Goal: Task Accomplishment & Management: Manage account settings

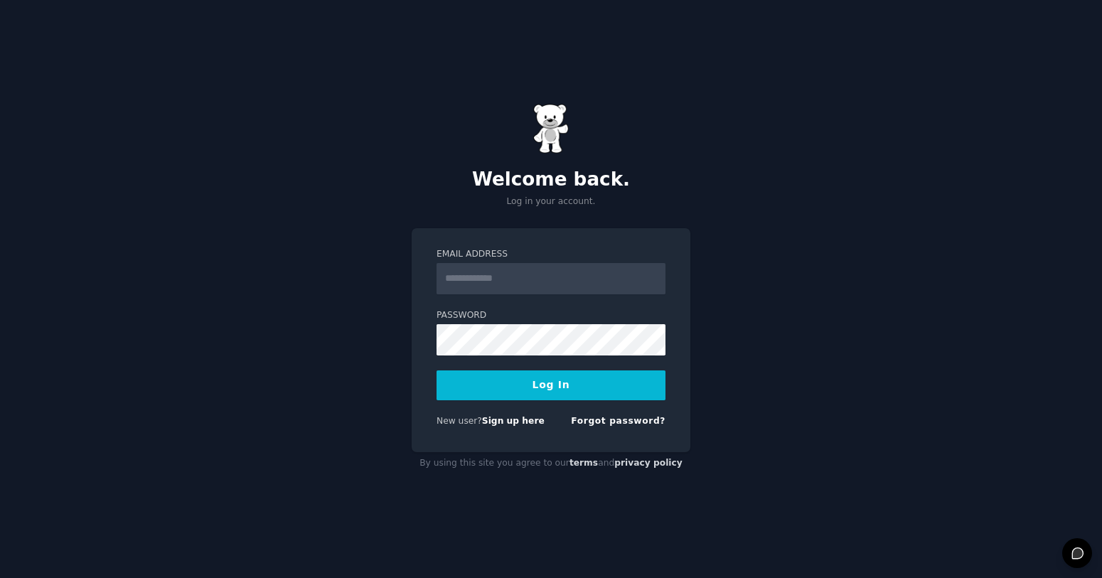
type input "**********"
click at [530, 385] on button "Log In" at bounding box center [551, 385] width 229 height 30
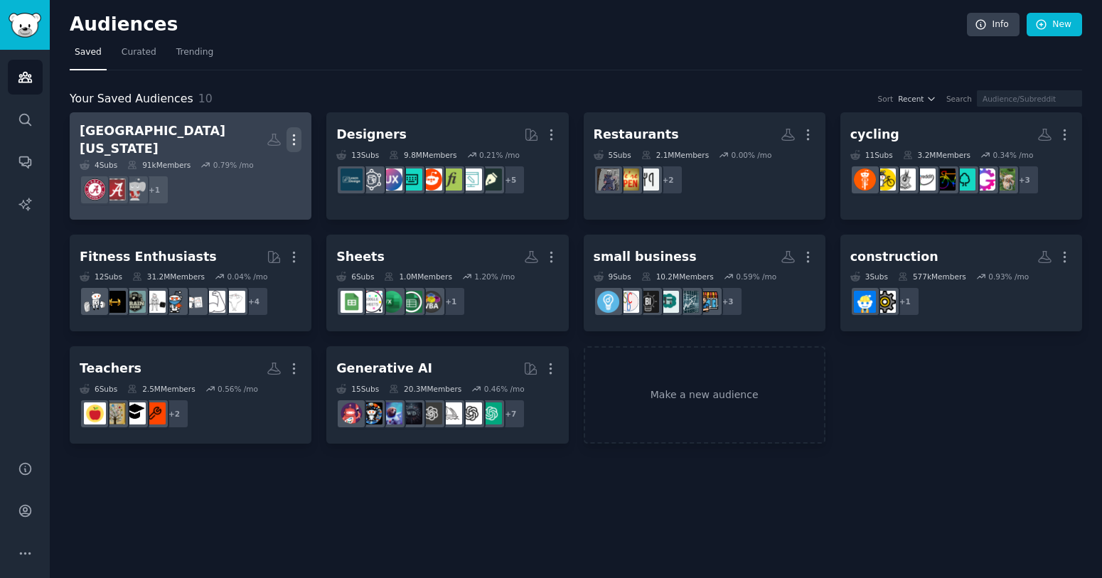
click at [299, 134] on icon "button" at bounding box center [294, 139] width 15 height 15
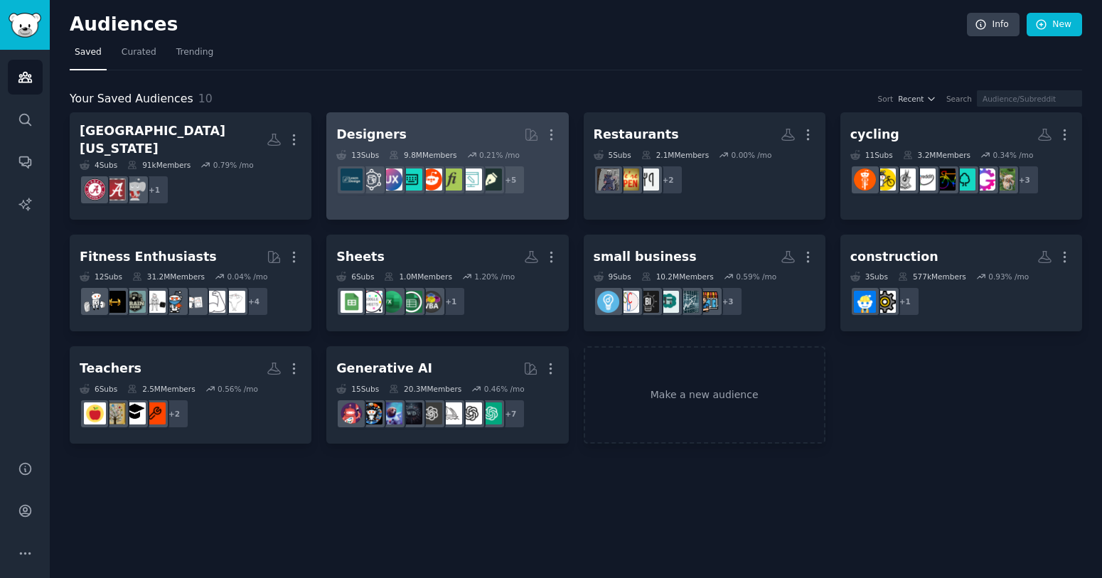
click at [464, 127] on h2 "Designers More" at bounding box center [447, 134] width 222 height 25
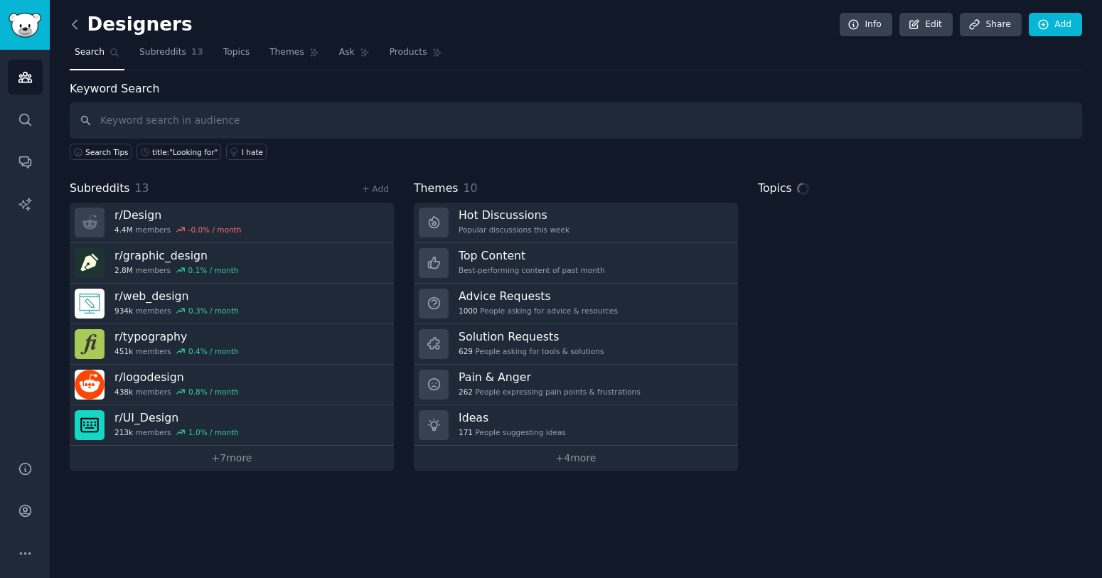
click at [73, 29] on icon at bounding box center [75, 24] width 15 height 15
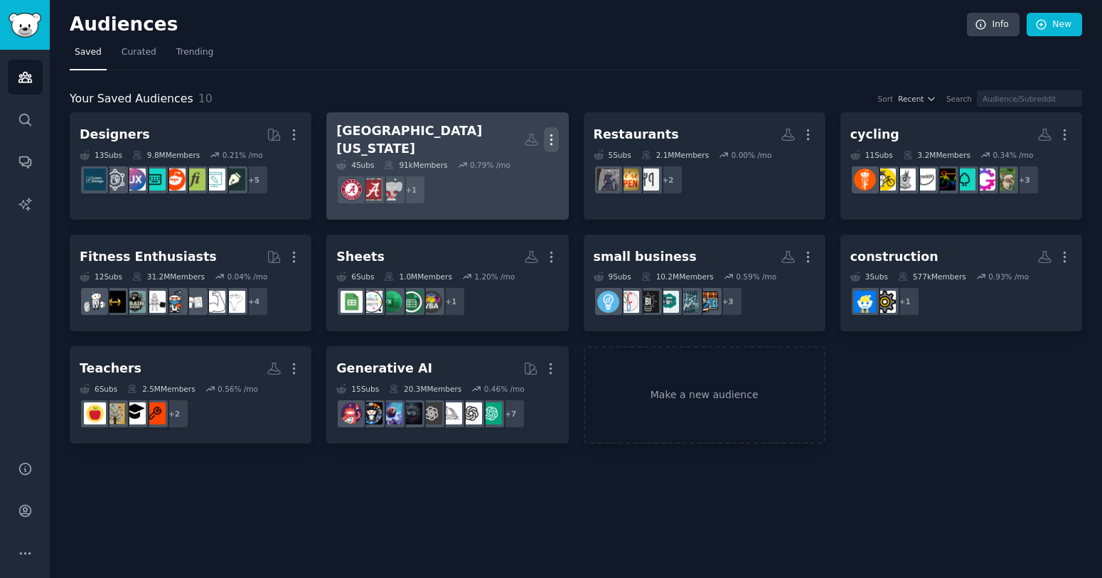
click at [553, 132] on icon "button" at bounding box center [551, 139] width 15 height 15
click at [513, 162] on p "Delete" at bounding box center [512, 169] width 33 height 15
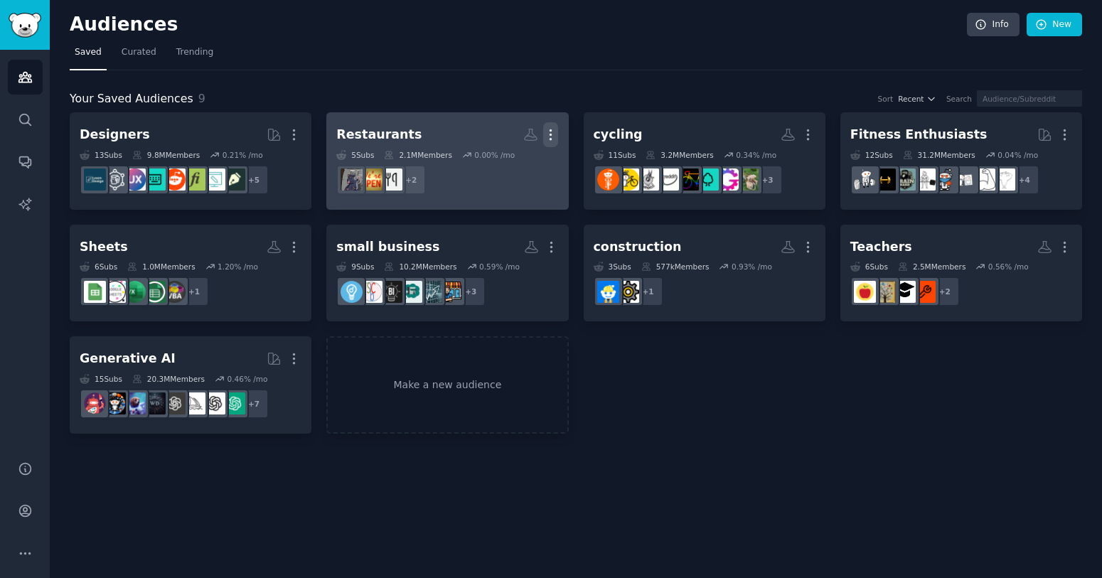
click at [556, 129] on icon "button" at bounding box center [550, 134] width 15 height 15
click at [513, 164] on p "Delete" at bounding box center [512, 164] width 33 height 15
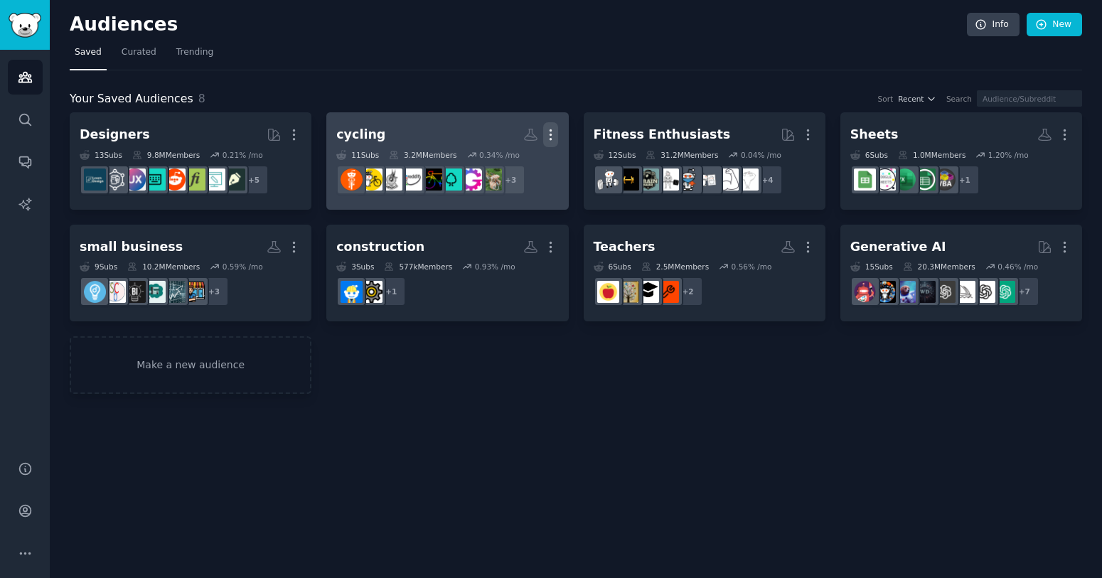
click at [550, 133] on icon "button" at bounding box center [550, 134] width 15 height 15
click at [500, 176] on div "Delete" at bounding box center [503, 165] width 68 height 30
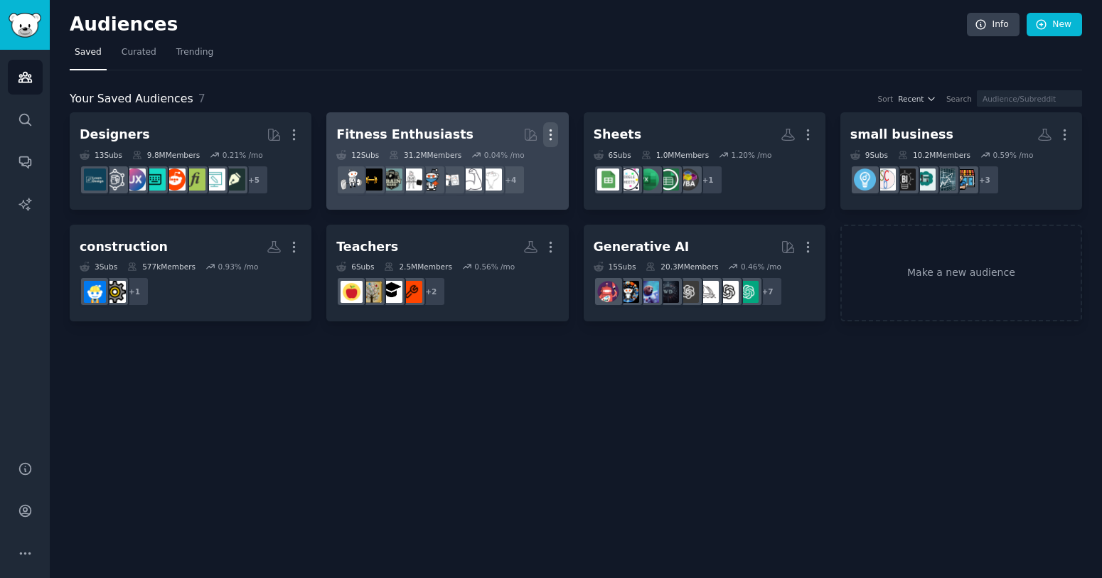
click at [550, 132] on icon "button" at bounding box center [550, 134] width 15 height 15
click at [508, 166] on p "Delete" at bounding box center [512, 164] width 33 height 15
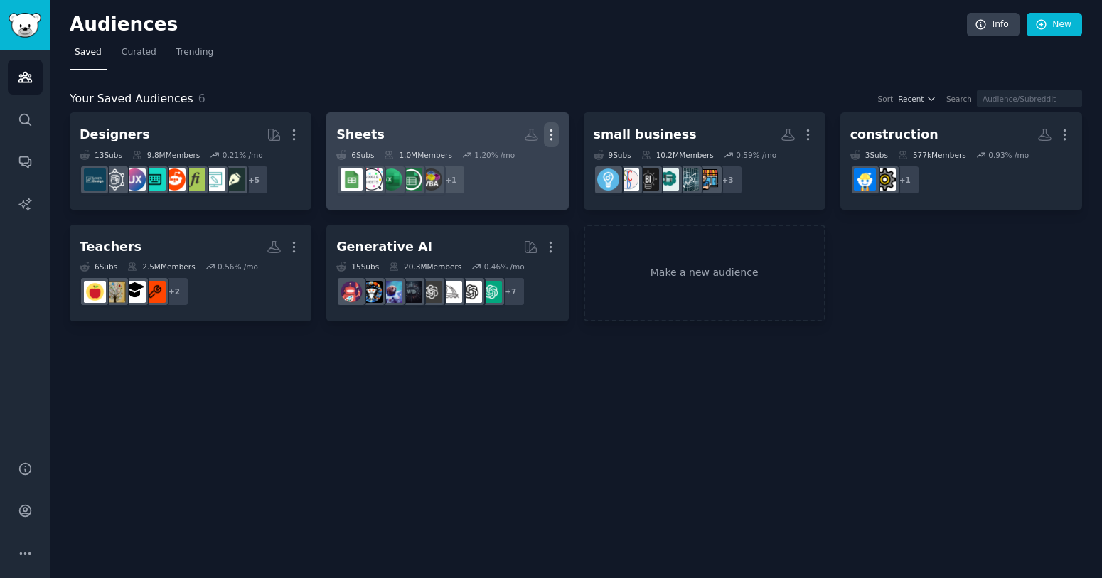
click at [552, 133] on icon "button" at bounding box center [551, 134] width 15 height 15
click at [500, 164] on p "Delete" at bounding box center [512, 164] width 33 height 15
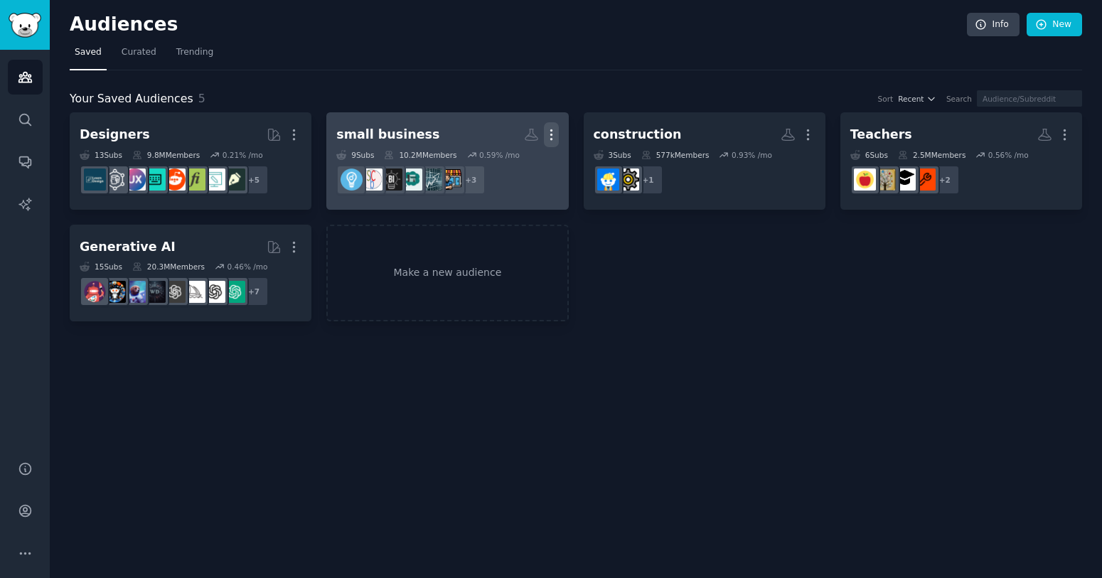
click at [550, 132] on icon "button" at bounding box center [551, 134] width 15 height 15
click at [501, 167] on p "Delete" at bounding box center [512, 164] width 33 height 15
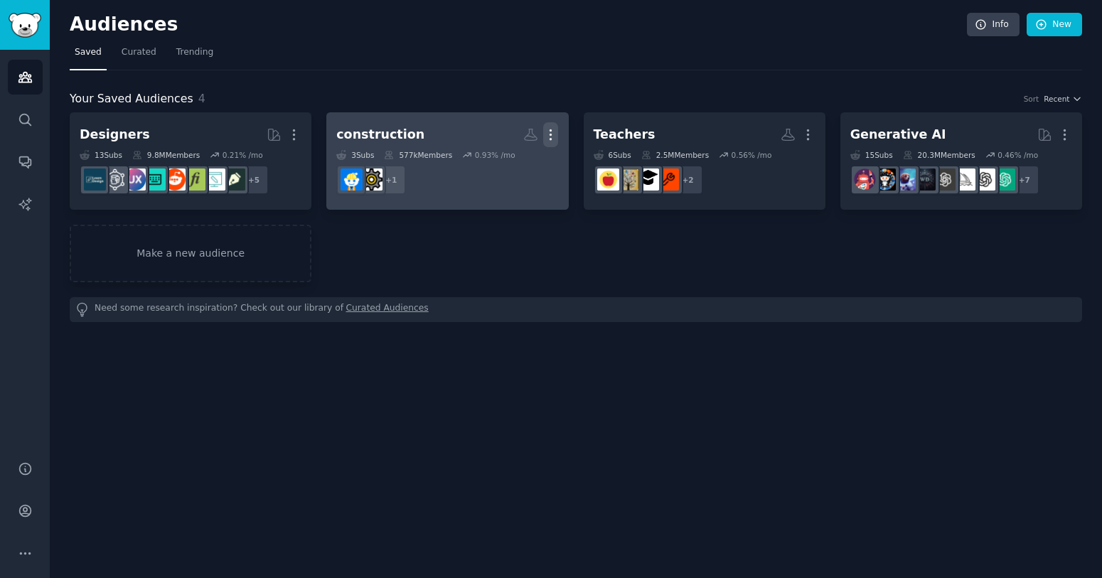
click at [550, 133] on icon "button" at bounding box center [550, 134] width 15 height 15
click at [509, 164] on p "Delete" at bounding box center [512, 164] width 33 height 15
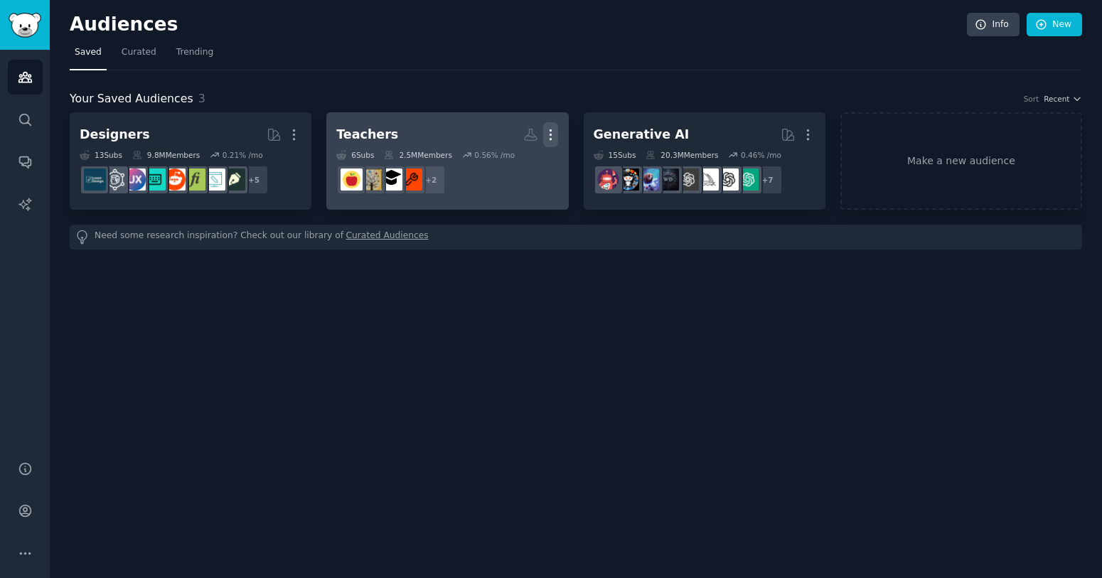
click at [553, 130] on icon "button" at bounding box center [550, 134] width 15 height 15
click at [510, 161] on p "Delete" at bounding box center [512, 164] width 33 height 15
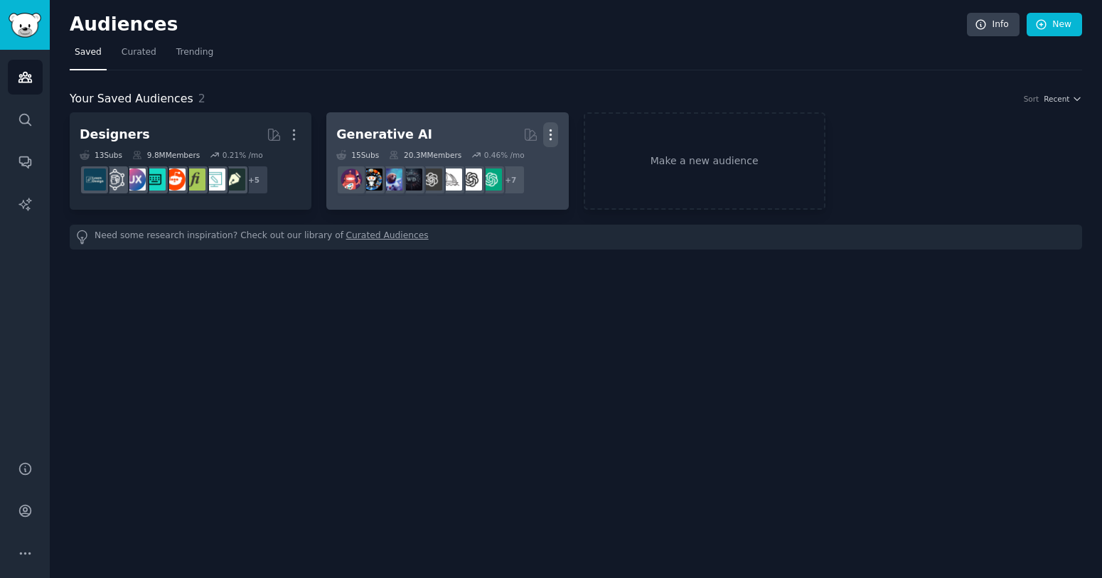
click at [546, 129] on icon "button" at bounding box center [550, 134] width 15 height 15
click at [516, 166] on p "Delete" at bounding box center [512, 164] width 33 height 15
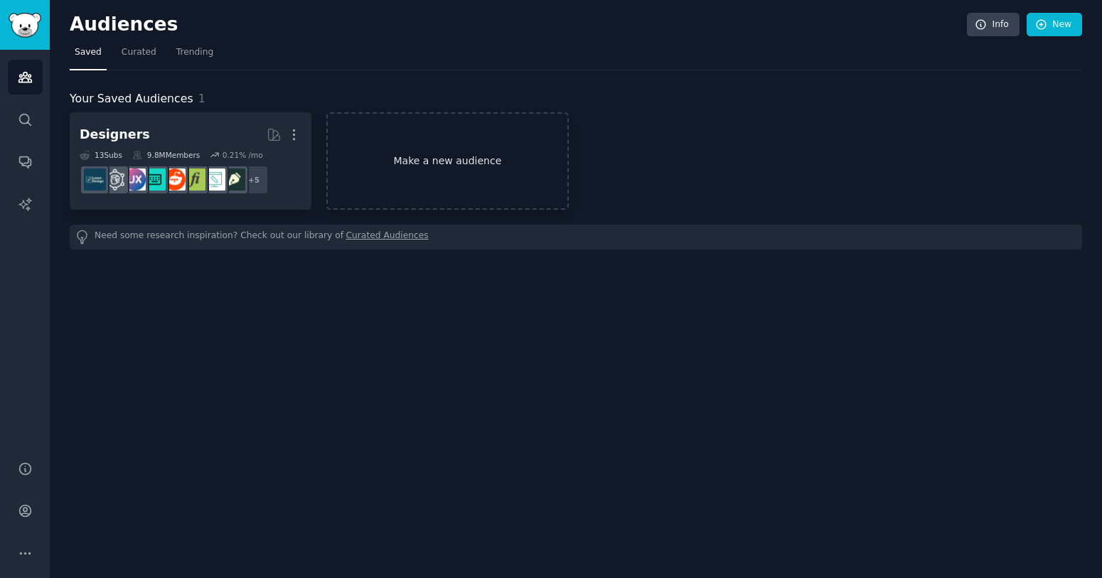
click at [467, 136] on link "Make a new audience" at bounding box center [447, 160] width 242 height 97
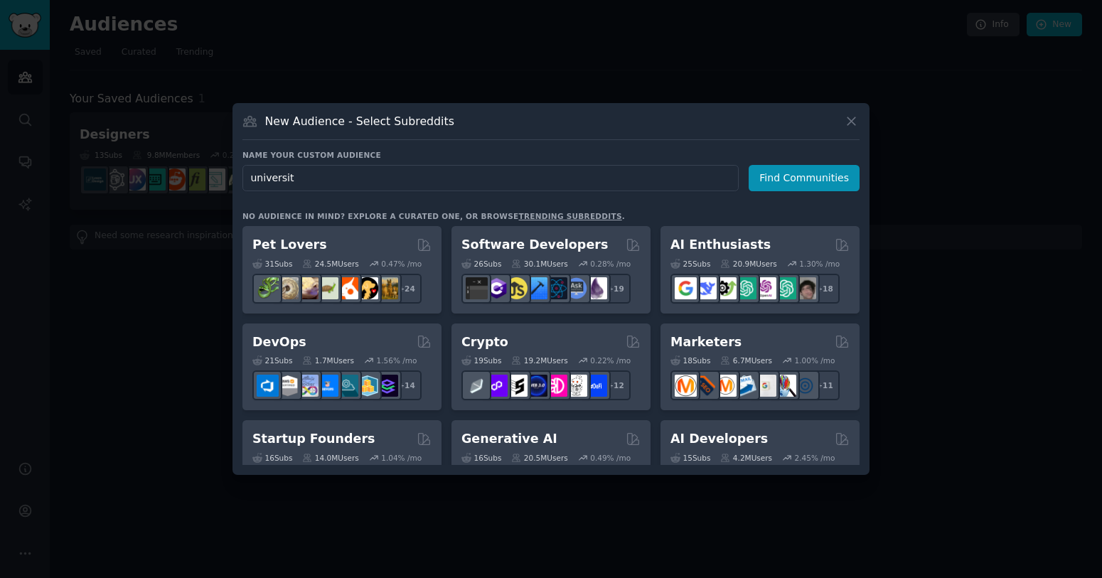
type input "university"
click button "Find Communities" at bounding box center [804, 178] width 111 height 26
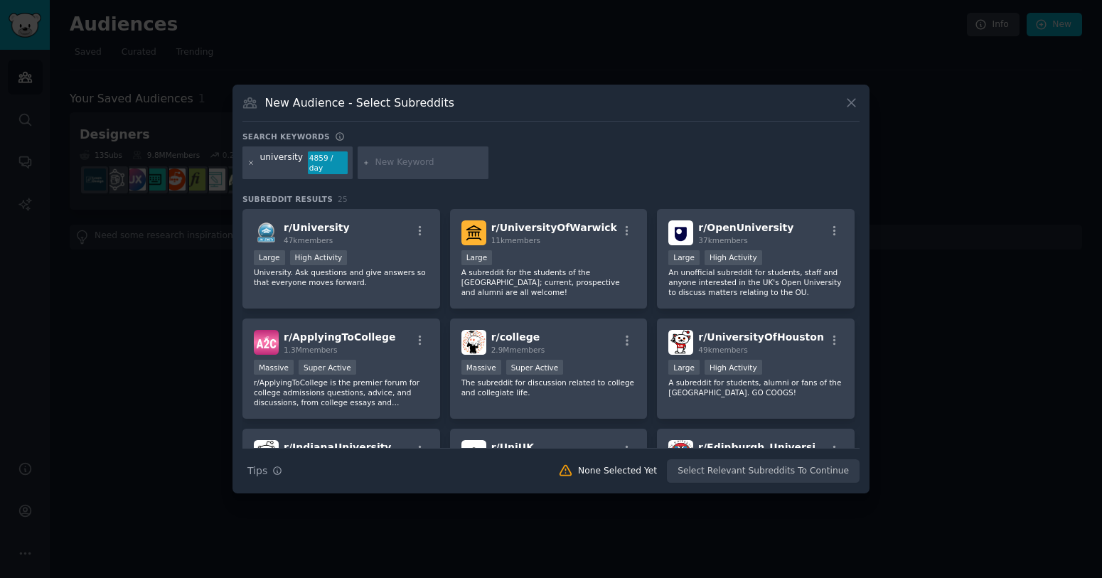
click at [247, 165] on icon at bounding box center [251, 163] width 8 height 8
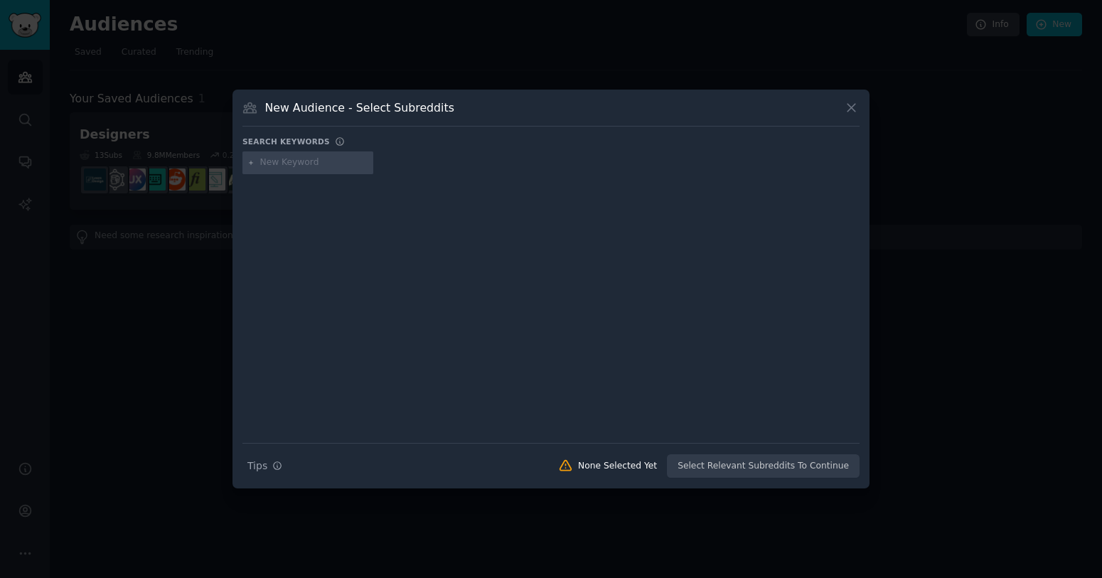
click at [288, 161] on input "text" at bounding box center [314, 162] width 108 height 13
type input "greek"
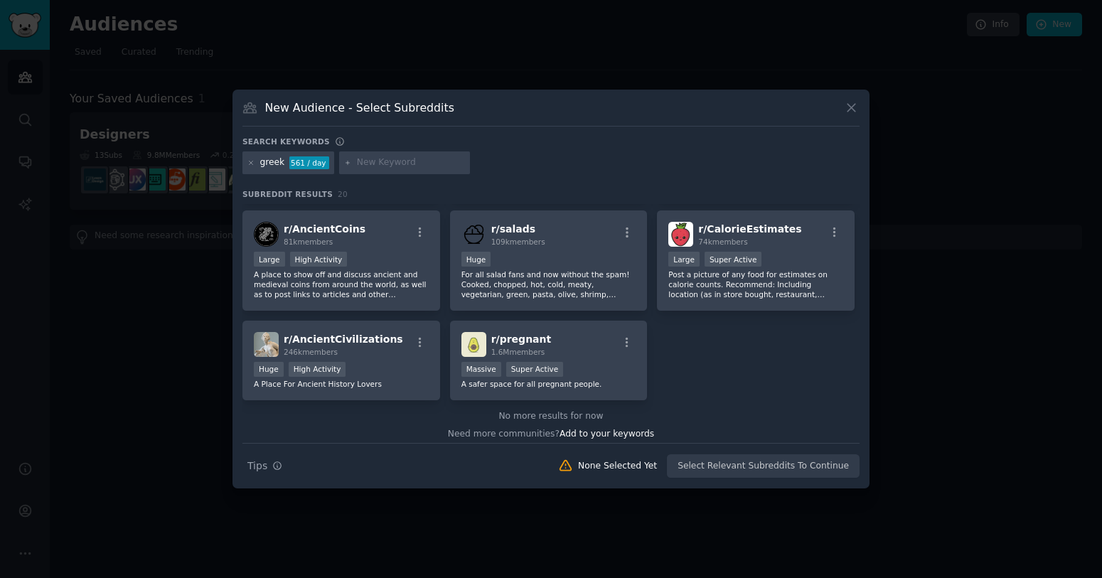
scroll to position [517, 0]
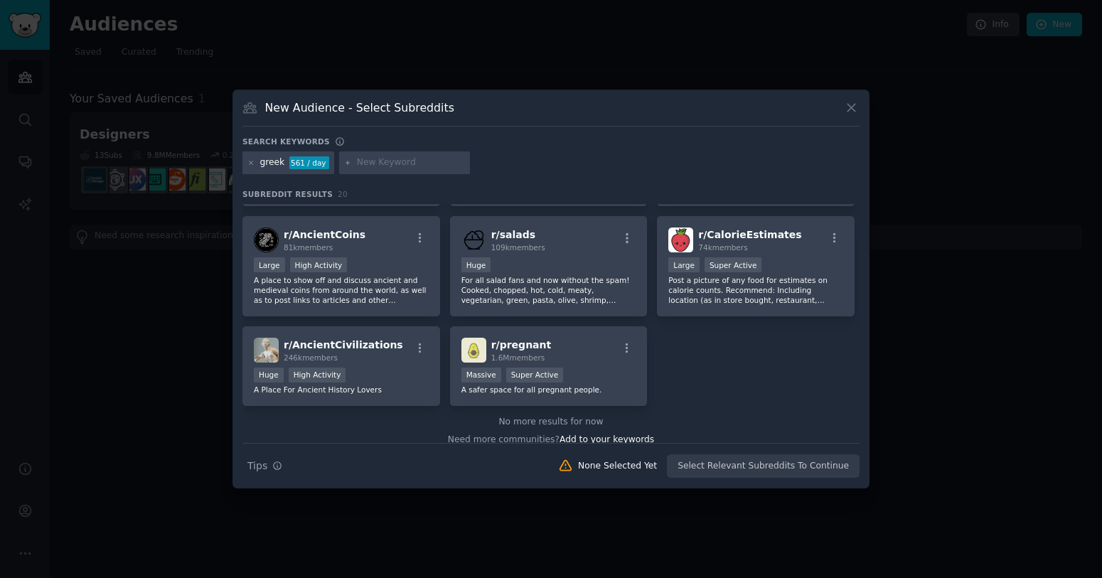
click at [248, 157] on div at bounding box center [251, 162] width 8 height 13
click at [250, 161] on icon at bounding box center [251, 163] width 8 height 8
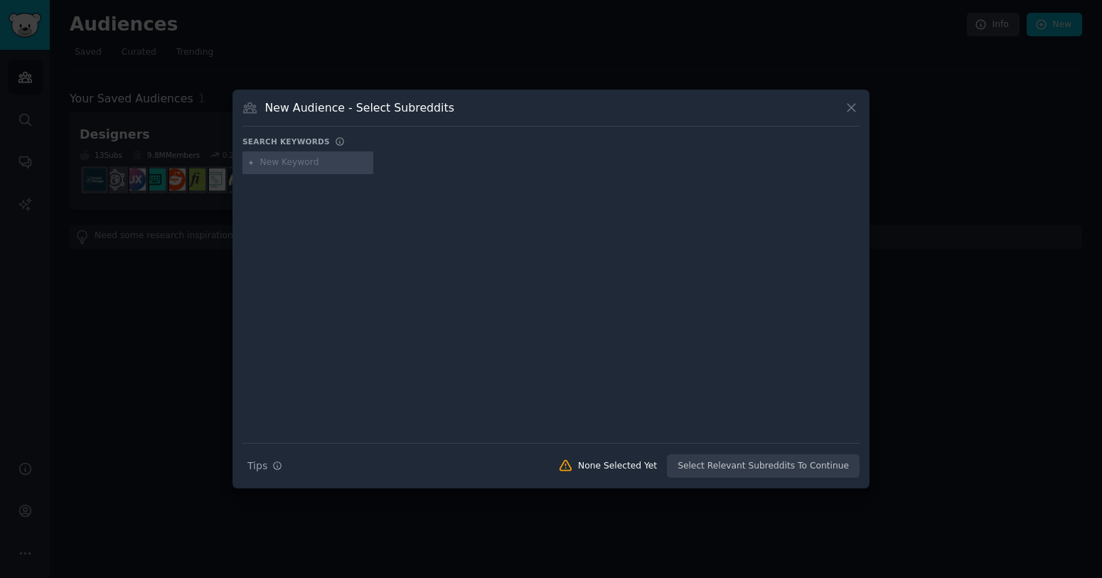
click at [311, 166] on input "text" at bounding box center [314, 162] width 108 height 13
type input "frats"
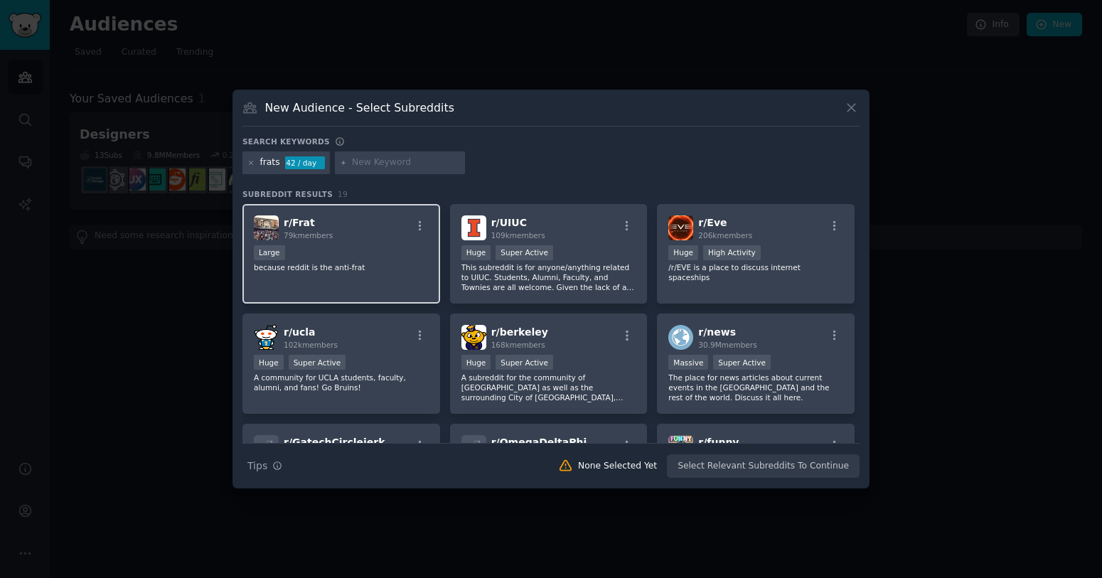
click at [294, 230] on div "79k members" at bounding box center [308, 235] width 49 height 10
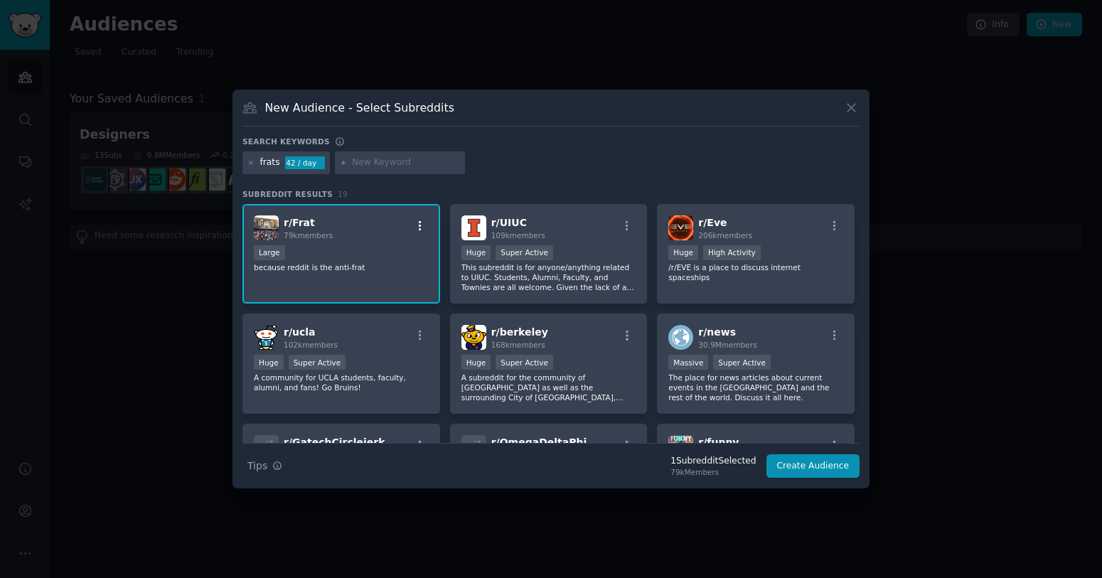
click at [417, 226] on icon "button" at bounding box center [420, 226] width 13 height 13
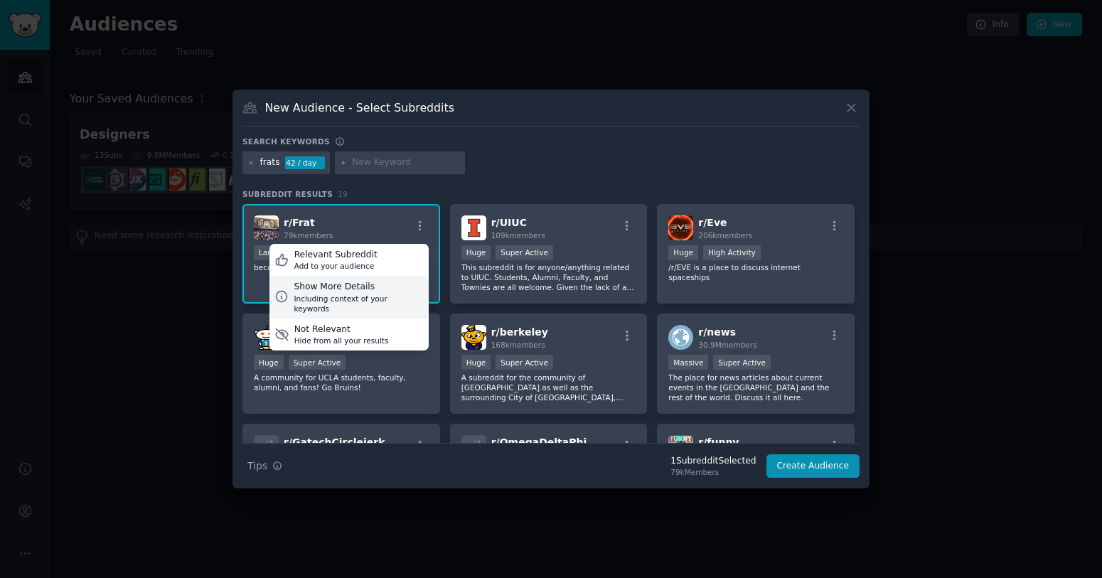
click at [375, 294] on div "Including context of your keywords" at bounding box center [358, 304] width 129 height 20
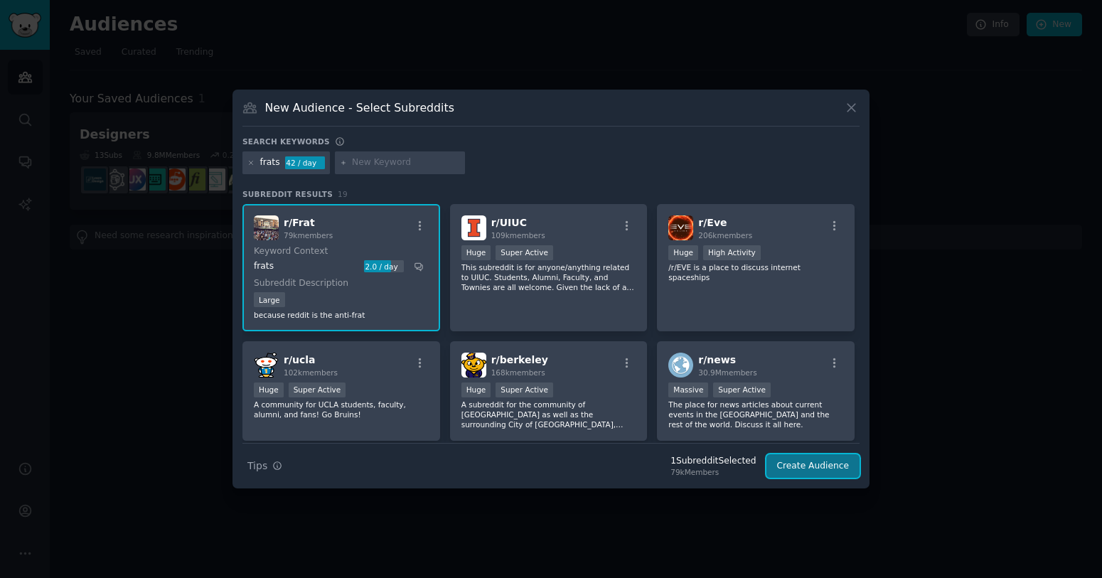
click at [812, 467] on button "Create Audience" at bounding box center [814, 466] width 94 height 24
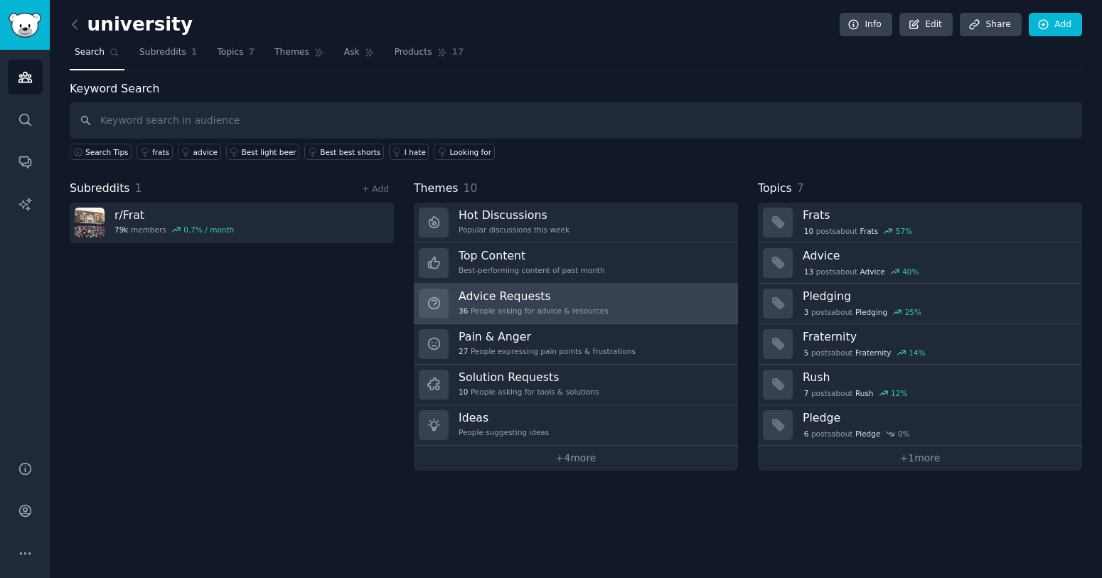
click at [635, 307] on link "Advice Requests 36 People asking for advice & resources" at bounding box center [576, 304] width 324 height 41
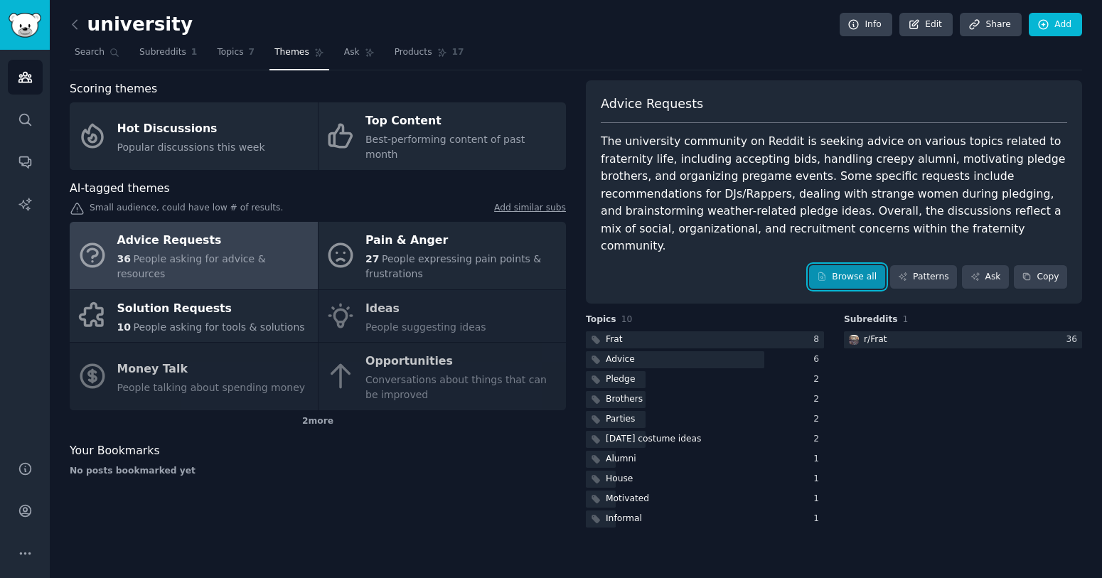
click at [827, 265] on link "Browse all" at bounding box center [847, 277] width 76 height 24
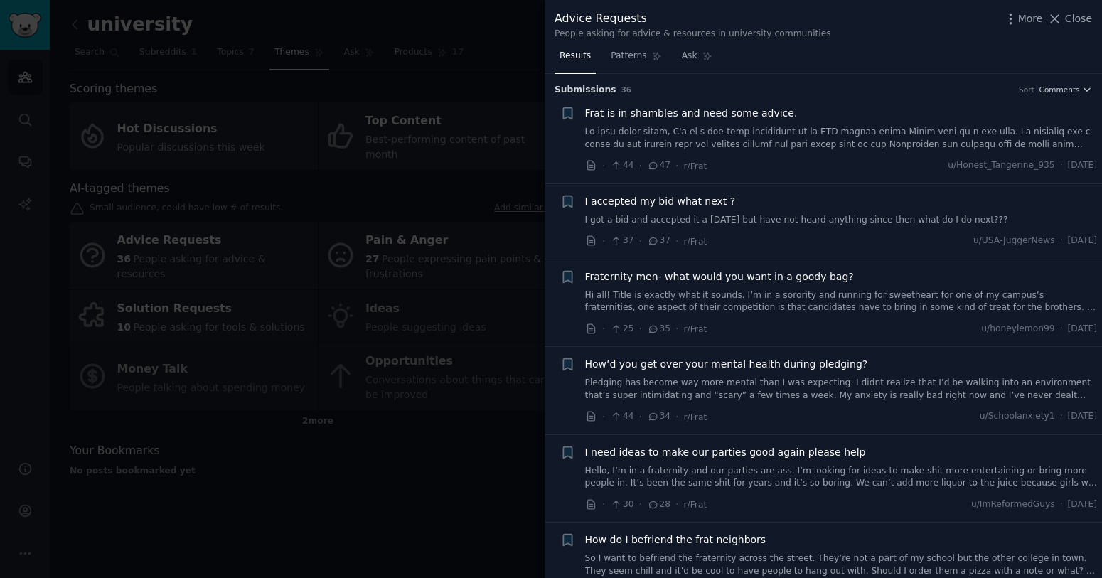
scroll to position [757, 0]
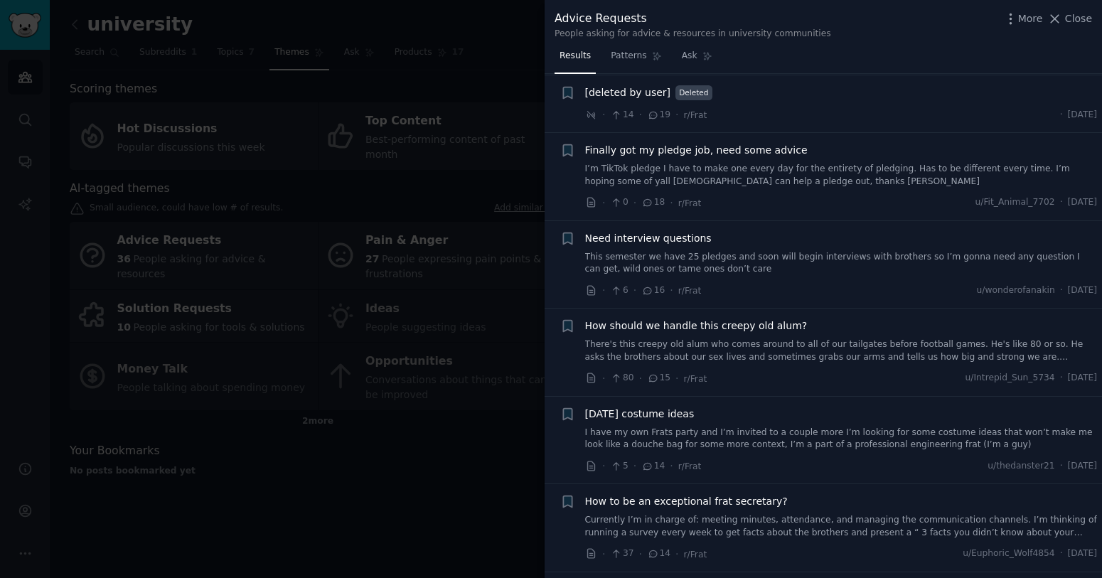
click at [692, 324] on span "How should we handle this creepy old alum?" at bounding box center [696, 326] width 223 height 15
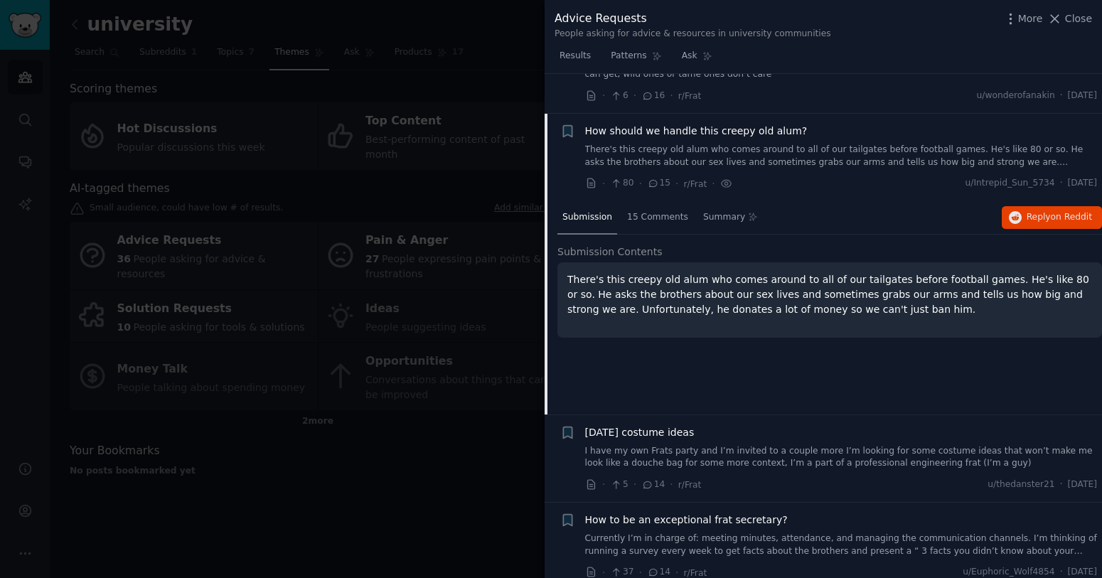
scroll to position [926, 0]
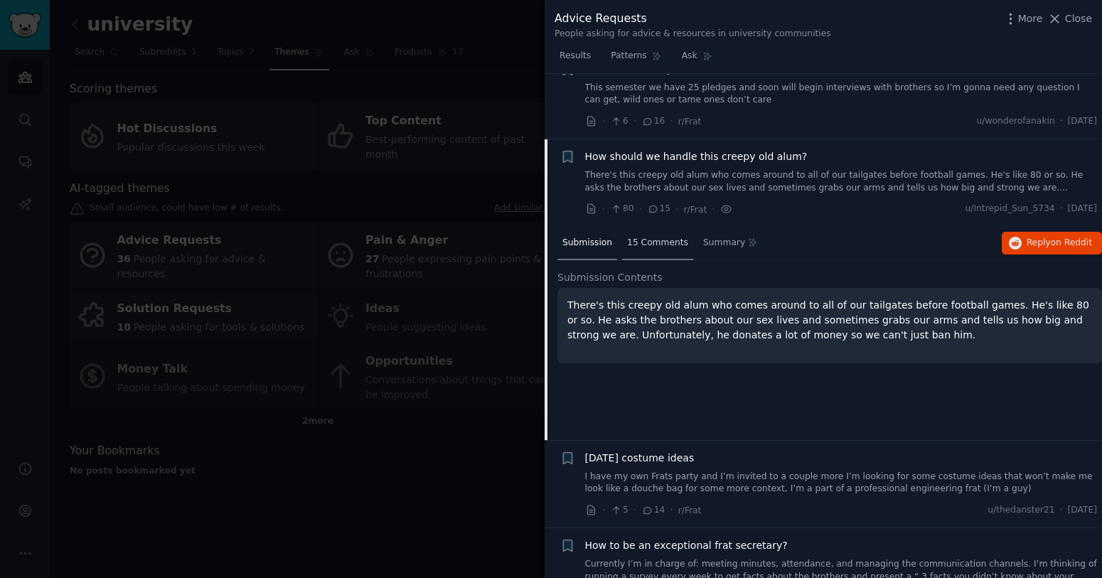
click at [646, 237] on span "15 Comments" at bounding box center [657, 243] width 61 height 13
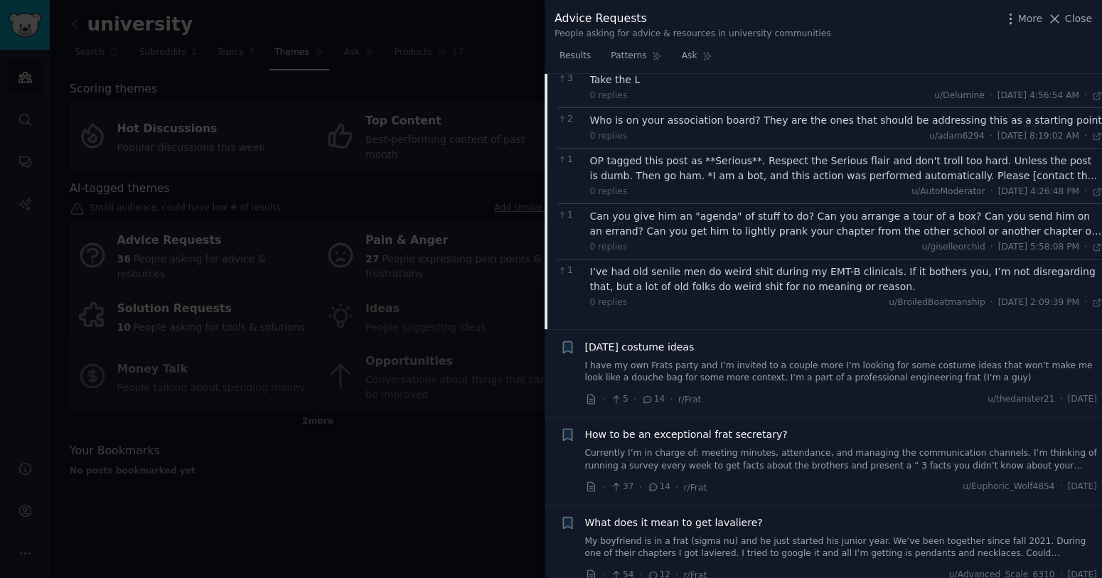
scroll to position [1578, 0]
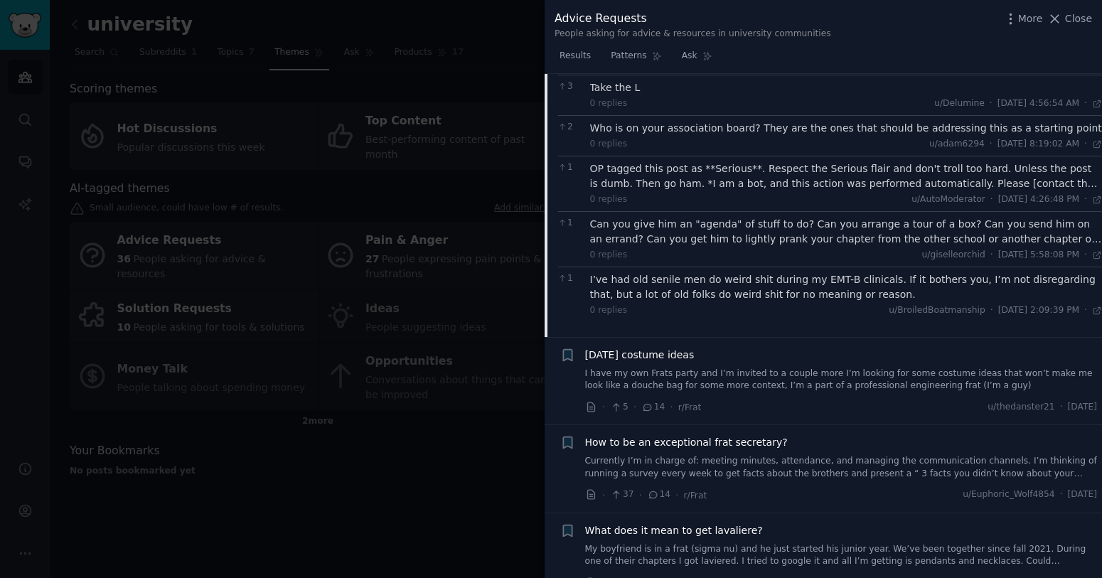
click at [412, 473] on div at bounding box center [551, 289] width 1102 height 578
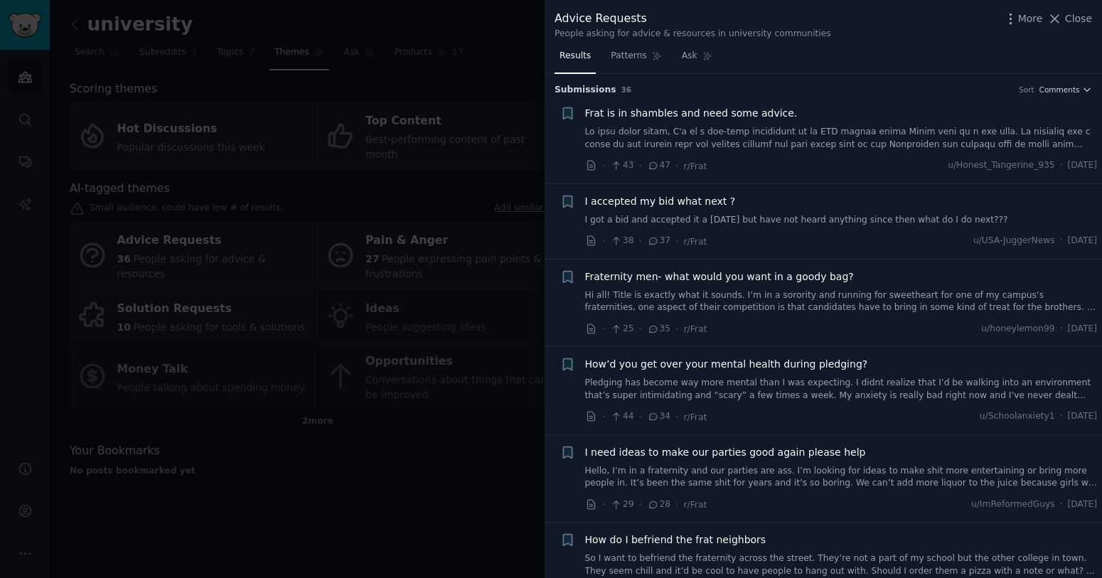
click at [78, 28] on div at bounding box center [551, 289] width 1102 height 578
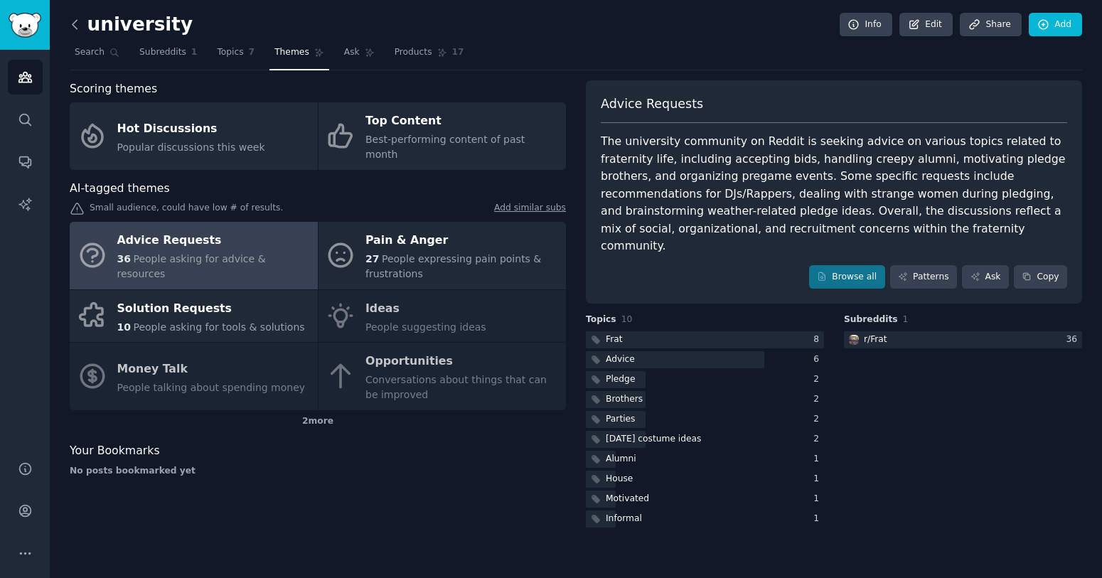
click at [75, 28] on icon at bounding box center [75, 24] width 4 height 9
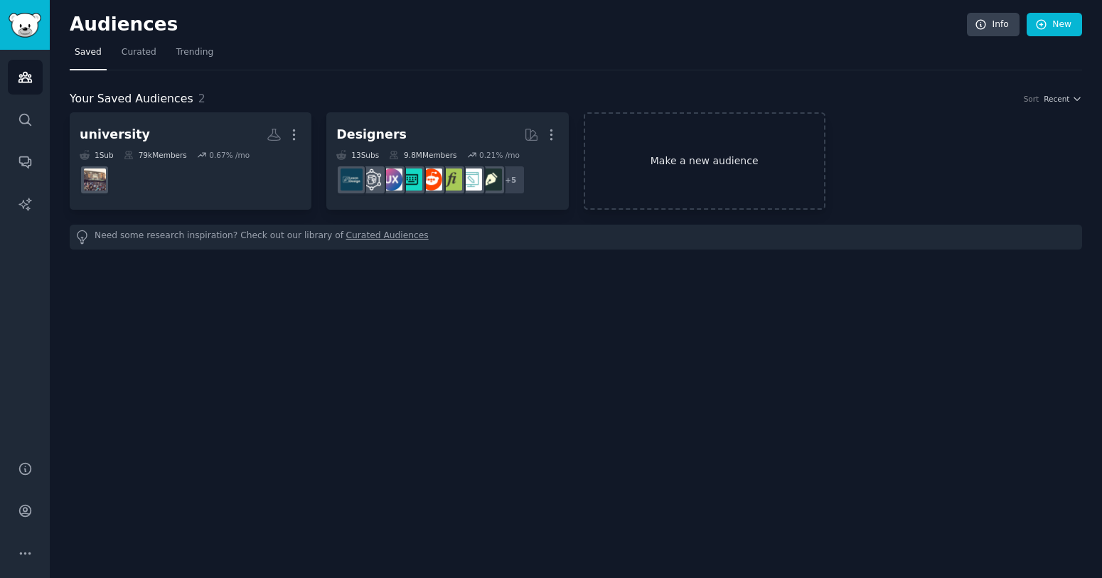
click at [661, 149] on link "Make a new audience" at bounding box center [705, 160] width 242 height 97
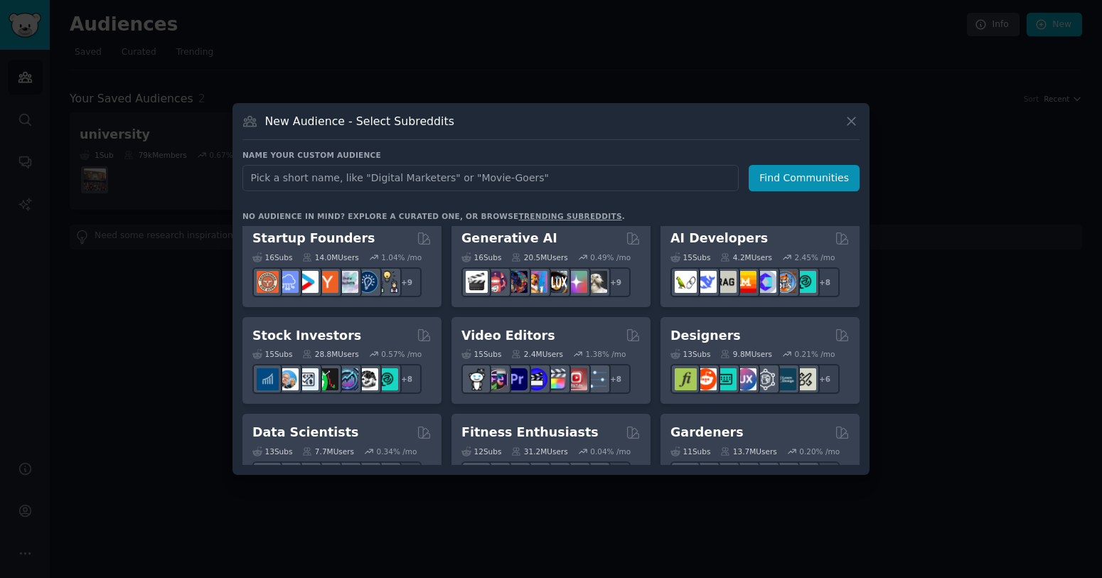
scroll to position [216, 0]
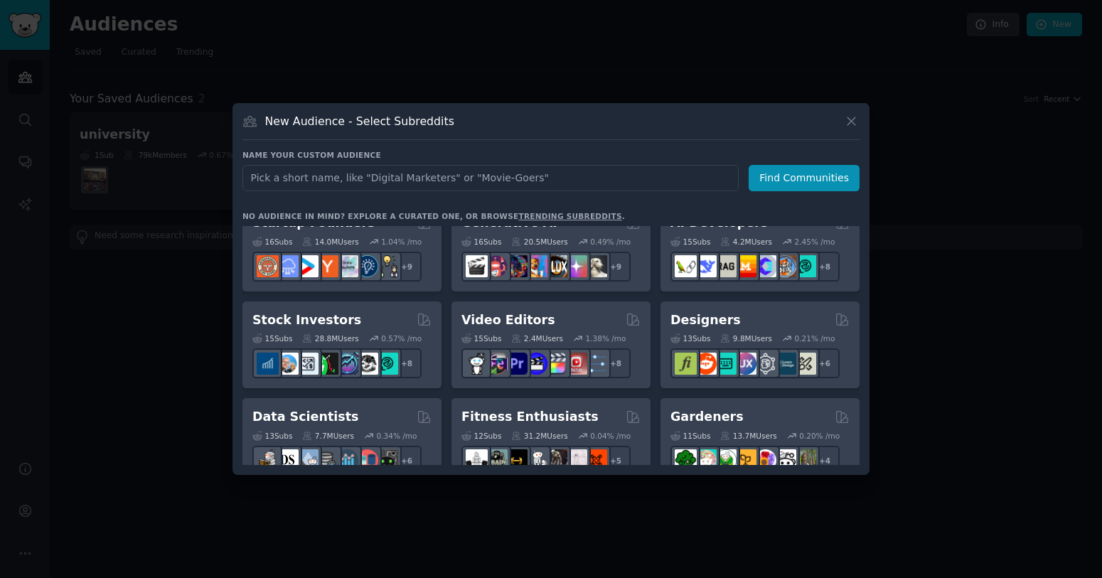
click at [538, 213] on link "trending subreddits" at bounding box center [569, 216] width 103 height 9
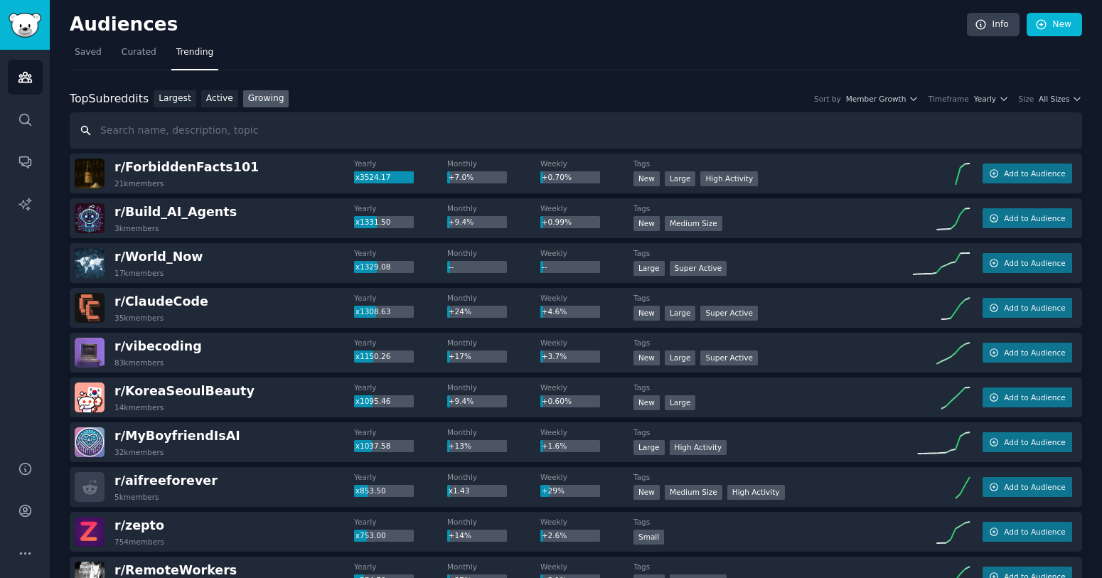
click at [131, 129] on input "text" at bounding box center [576, 130] width 1013 height 36
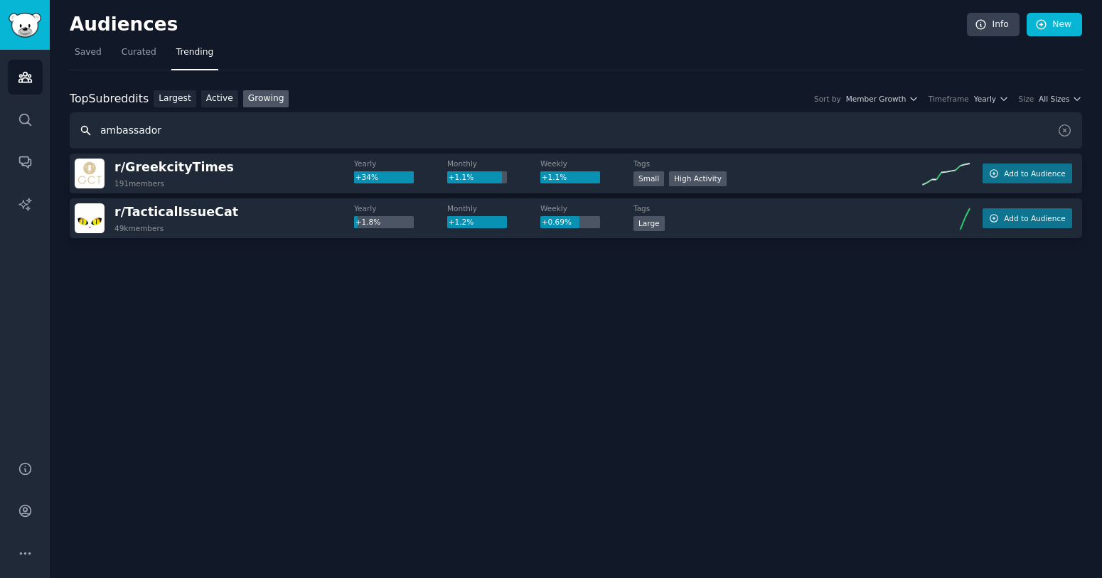
click at [127, 132] on input "ambassador" at bounding box center [576, 130] width 1013 height 36
type input "app marketing"
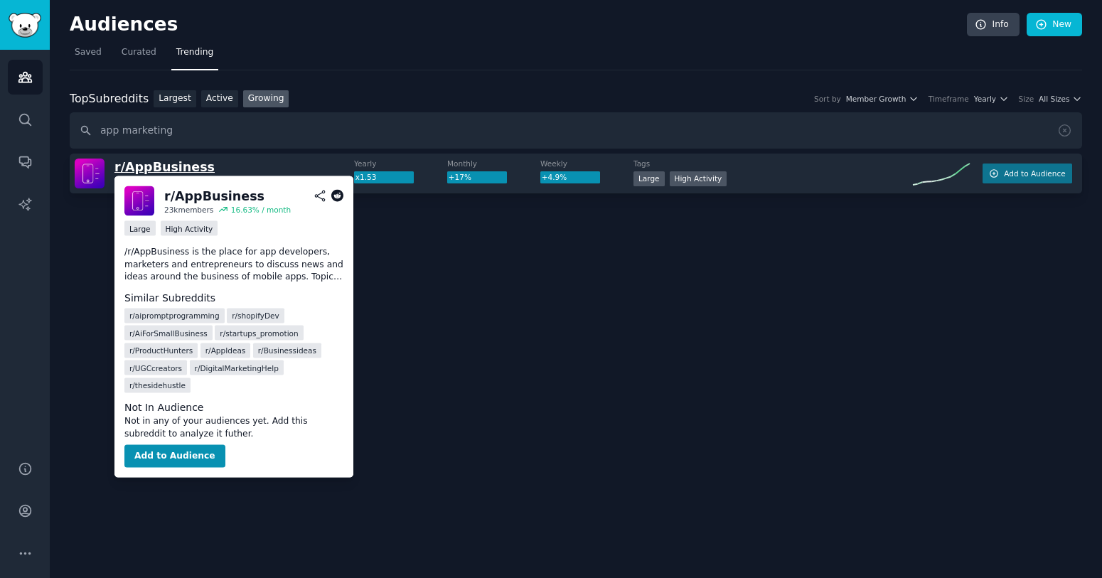
click at [174, 166] on span "r/ AppBusiness" at bounding box center [164, 167] width 100 height 14
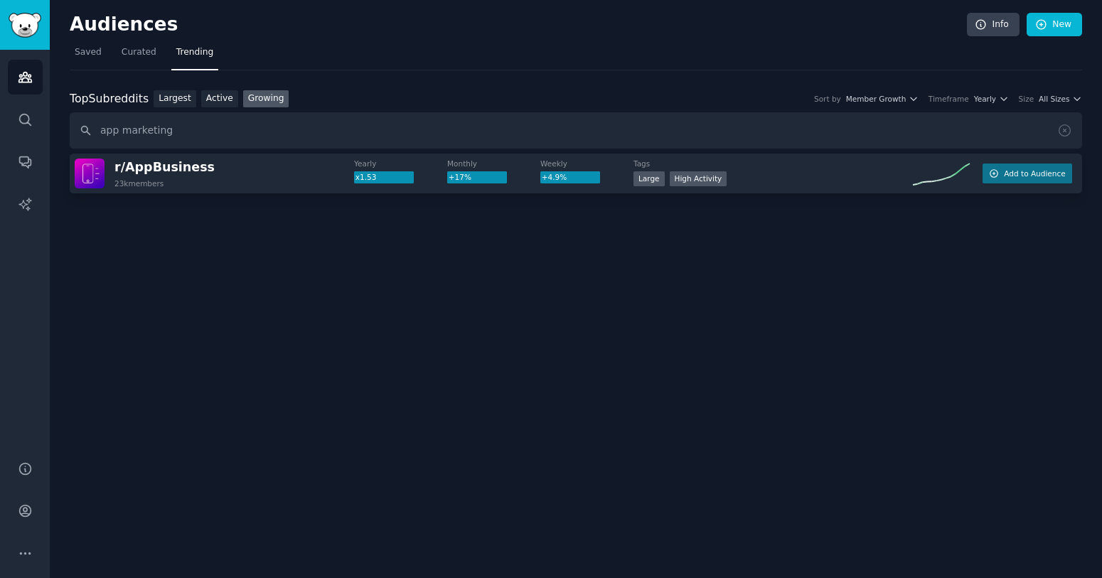
click at [292, 166] on div "r/ AppBusiness 23k members" at bounding box center [214, 174] width 279 height 30
click at [129, 153] on div "Top Subreddits Top Subreddits Largest Active Growing Sort by Member Growth Time…" at bounding box center [576, 181] width 1013 height 183
click at [129, 162] on span "r/ AppBusiness" at bounding box center [164, 167] width 100 height 14
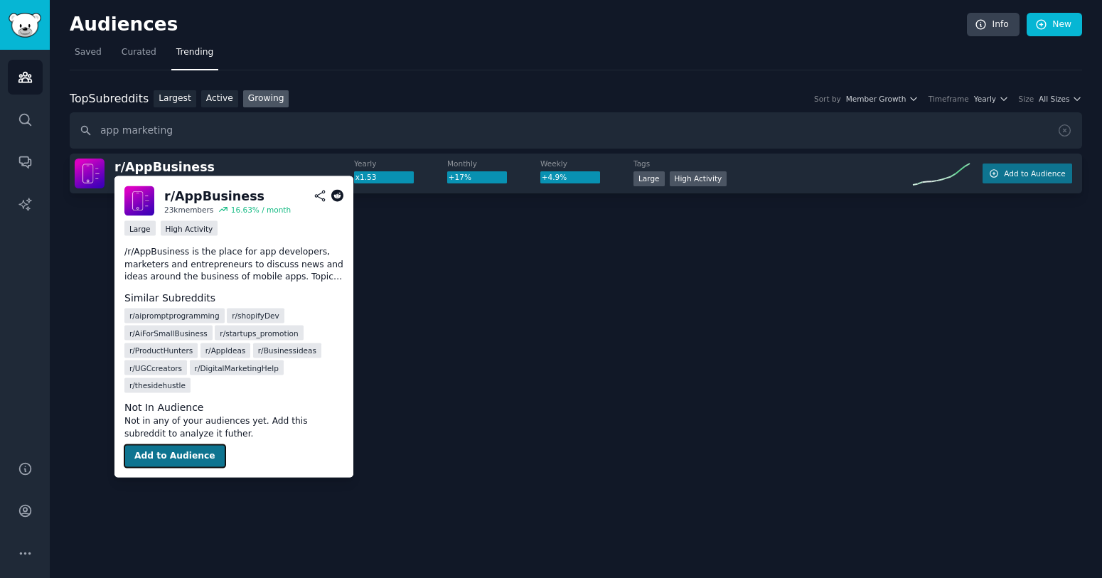
click at [181, 450] on button "Add to Audience" at bounding box center [174, 456] width 101 height 23
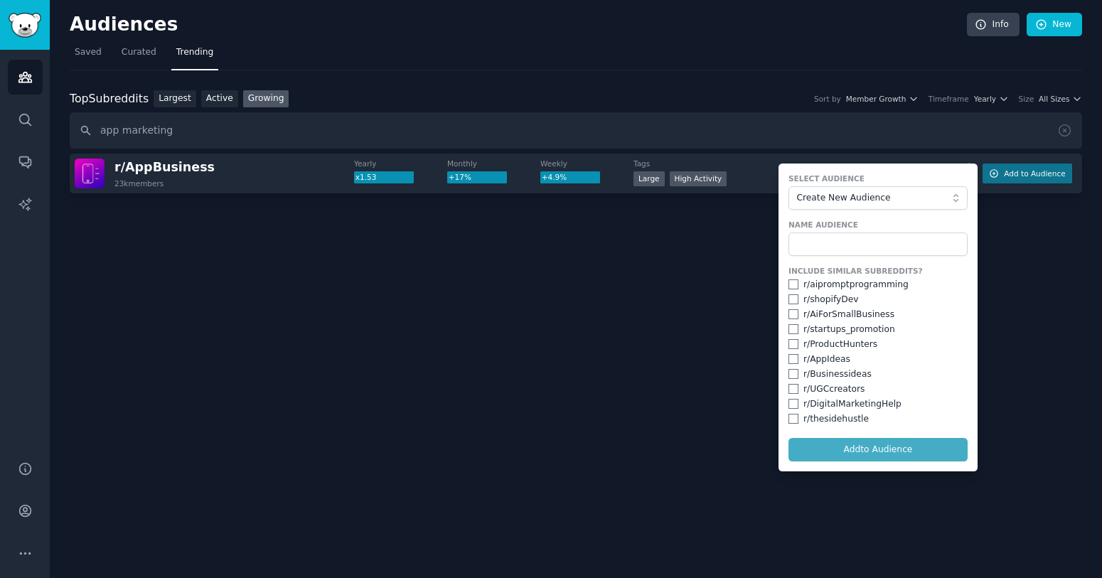
click at [856, 334] on div "r/ startups_promotion" at bounding box center [850, 330] width 92 height 13
click at [794, 329] on input "checkbox" at bounding box center [794, 329] width 10 height 10
checkbox input "true"
click at [792, 405] on input "checkbox" at bounding box center [794, 404] width 10 height 10
checkbox input "true"
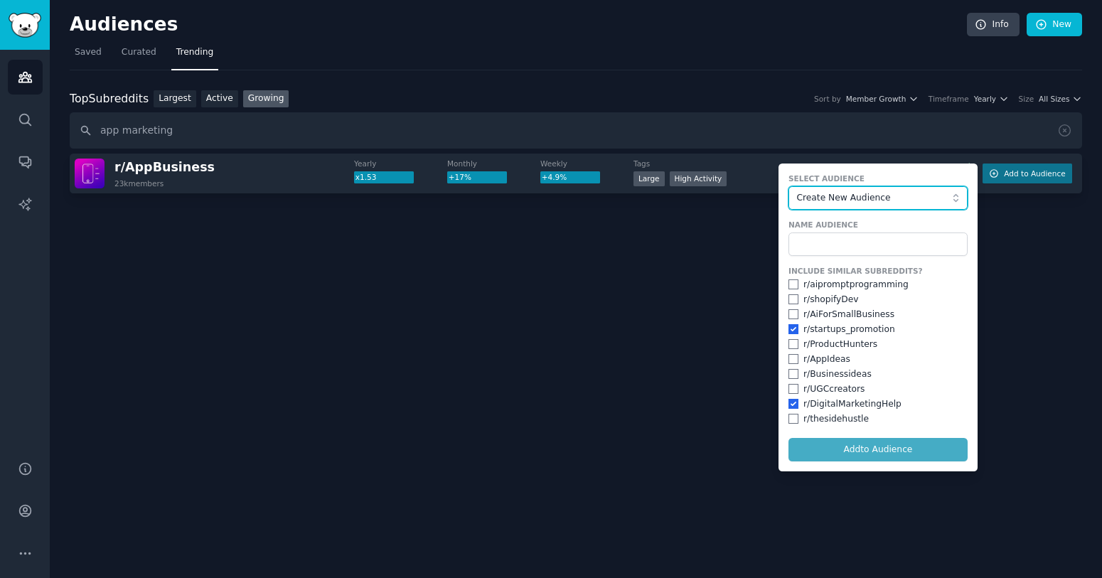
click at [844, 205] on button "Create New Audience" at bounding box center [878, 198] width 179 height 24
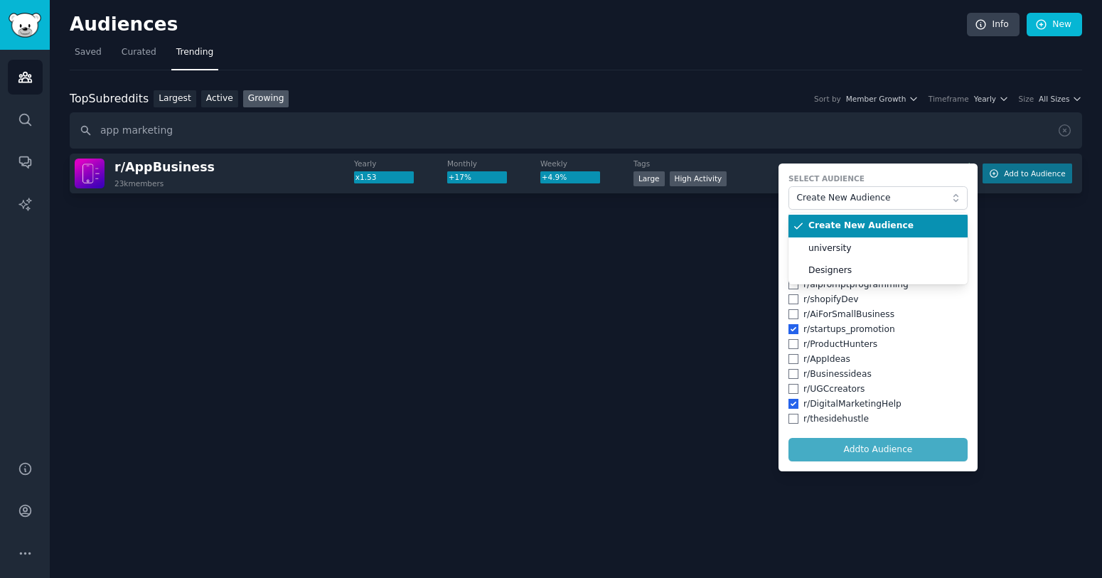
click at [840, 178] on label "Select Audience" at bounding box center [878, 179] width 179 height 10
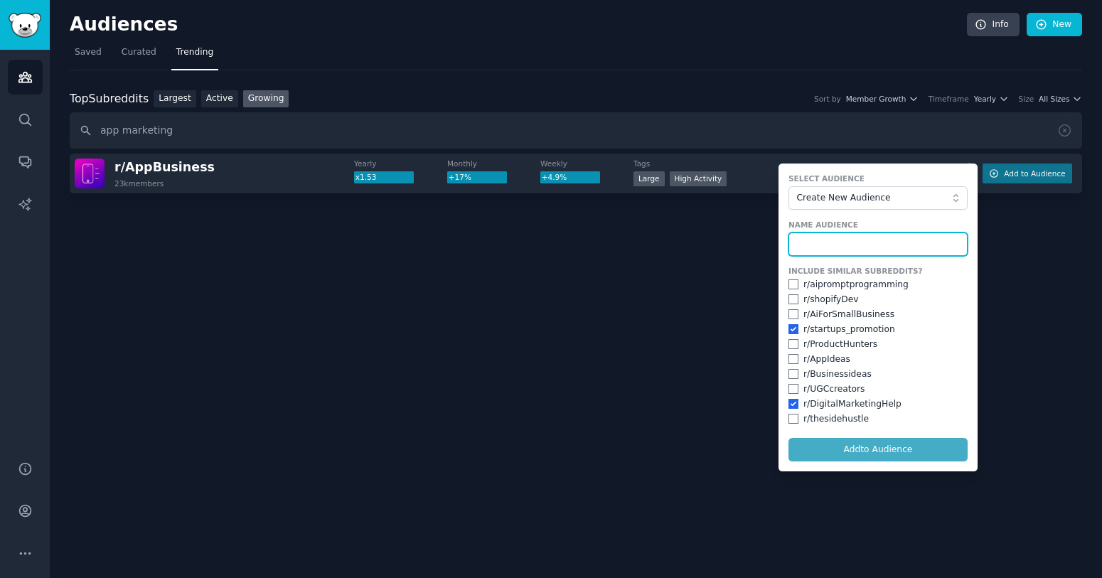
click at [833, 234] on input "text" at bounding box center [878, 245] width 179 height 24
type input "app promo"
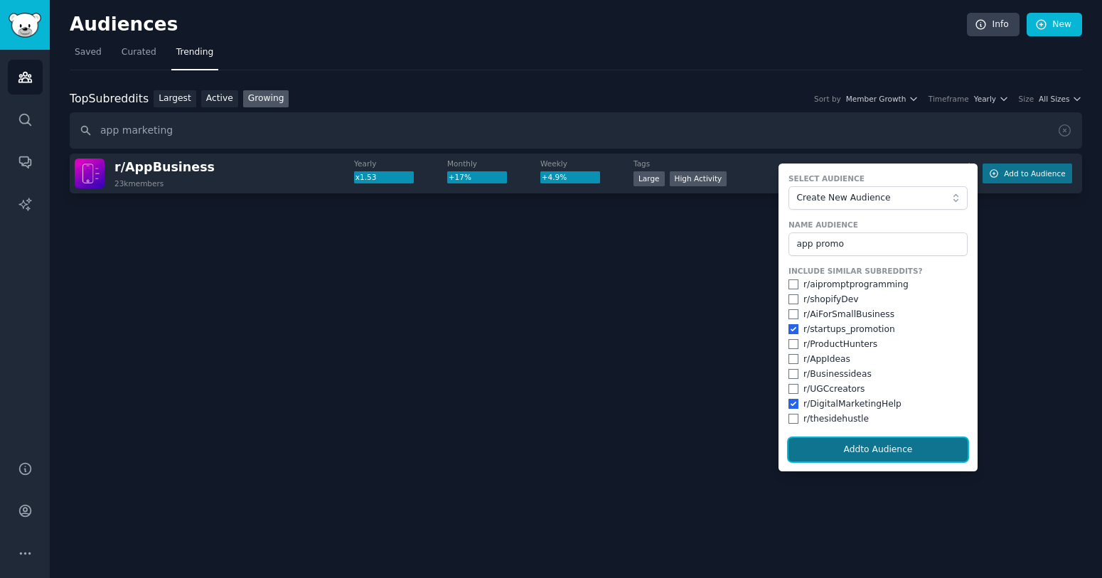
click at [895, 446] on button "Add to Audience" at bounding box center [878, 450] width 179 height 24
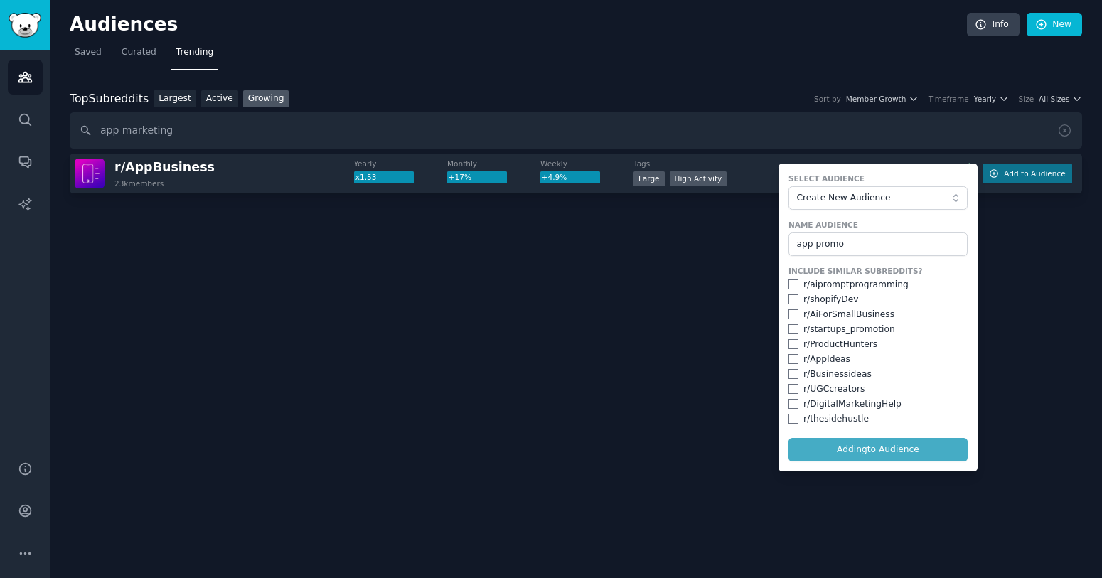
checkbox input "false"
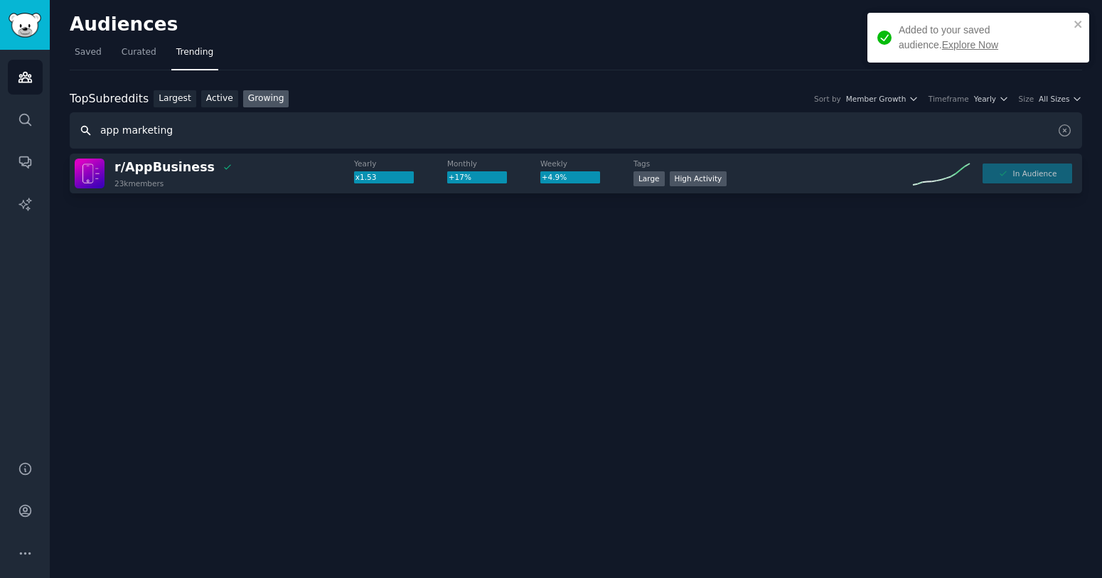
click at [292, 139] on input "app marketing" at bounding box center [576, 130] width 1013 height 36
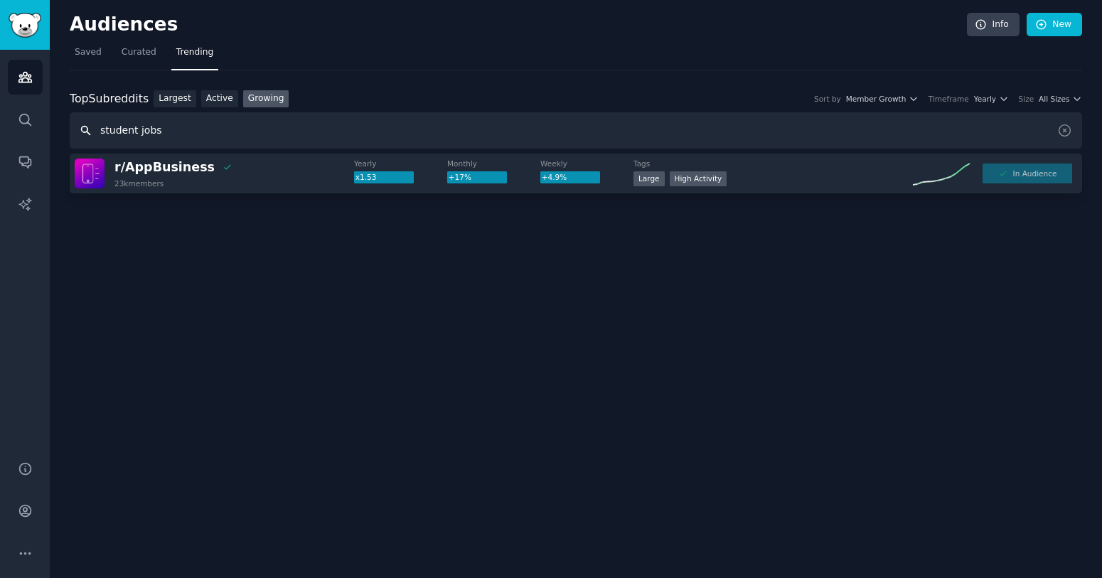
type input "student jobs"
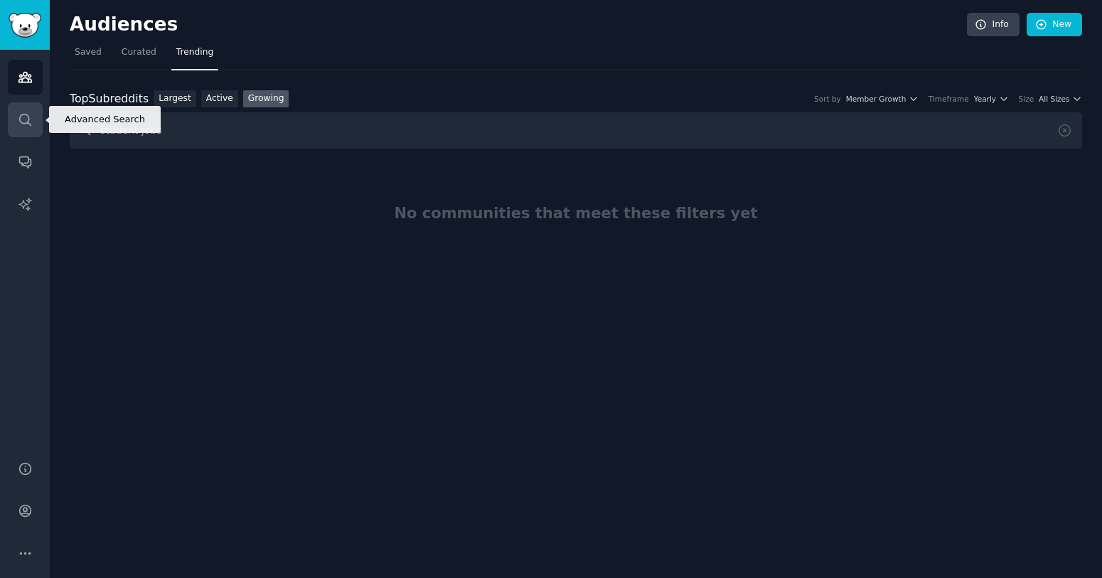
click at [26, 115] on icon "Sidebar" at bounding box center [24, 119] width 11 height 11
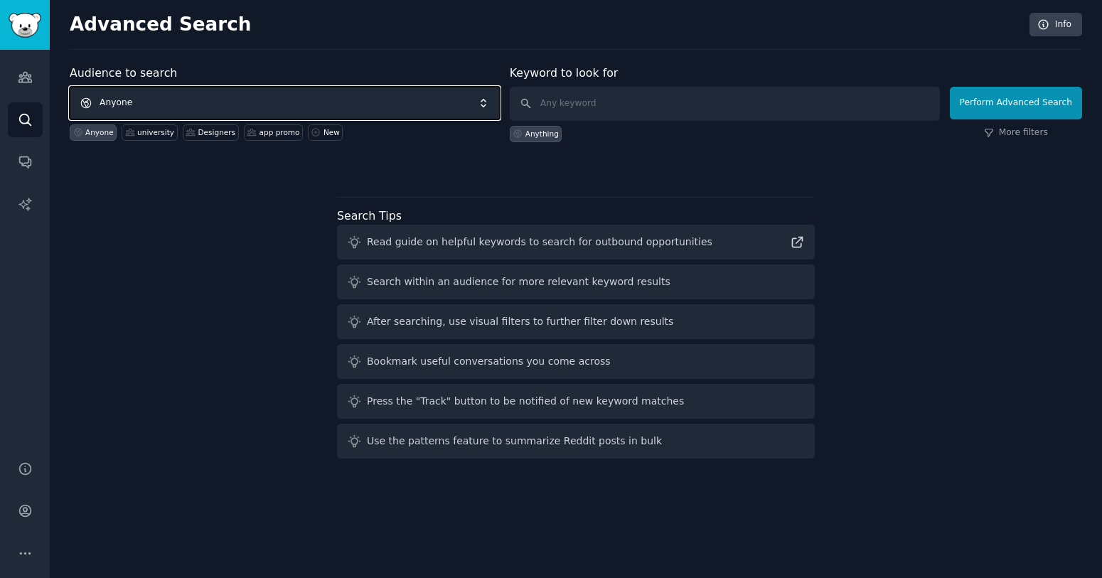
click at [227, 104] on span "Anyone" at bounding box center [285, 103] width 430 height 33
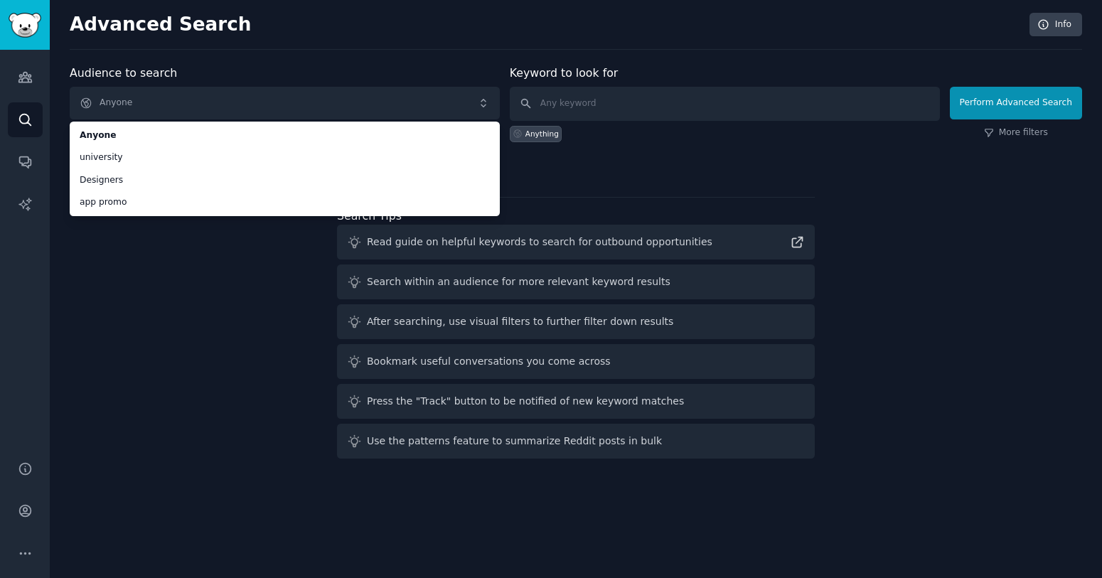
click at [183, 346] on div "Audience to search Anyone Anyone university Designers app promo Anyone universi…" at bounding box center [576, 265] width 1013 height 400
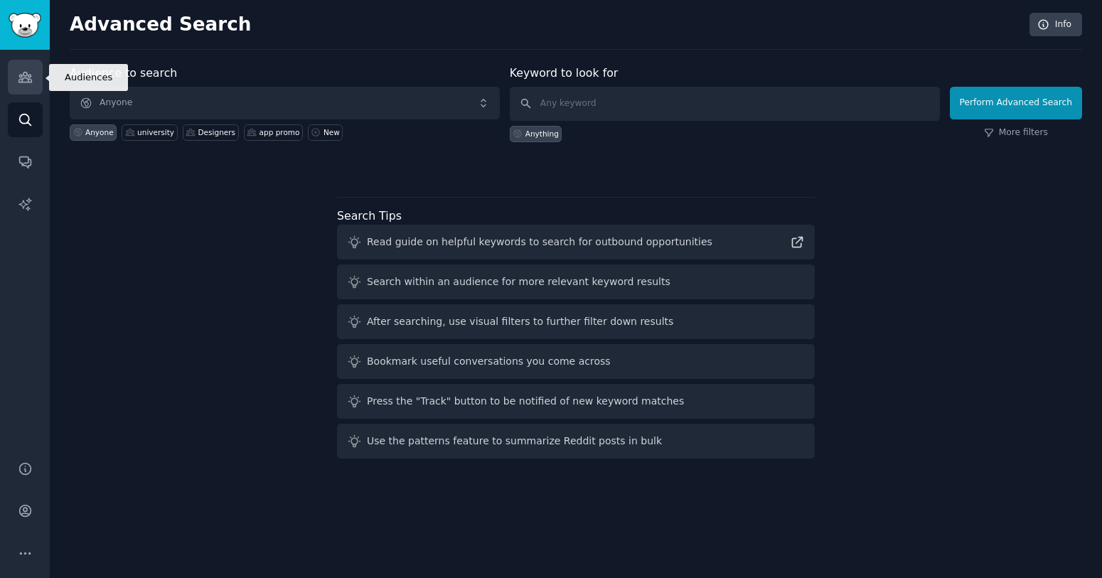
click at [25, 63] on link "Audiences" at bounding box center [25, 77] width 35 height 35
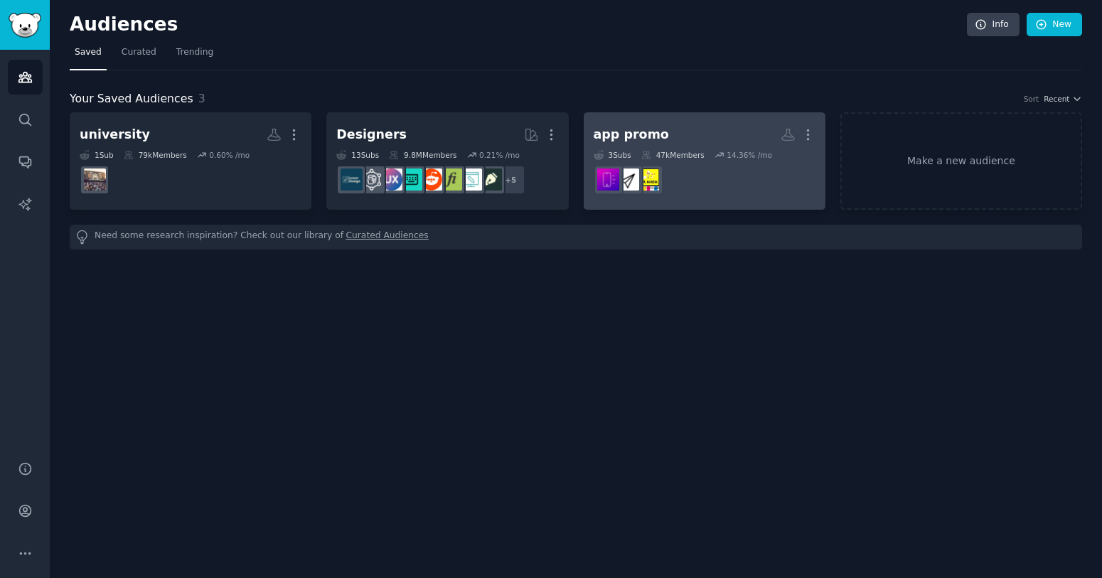
click at [751, 183] on dd at bounding box center [705, 180] width 222 height 40
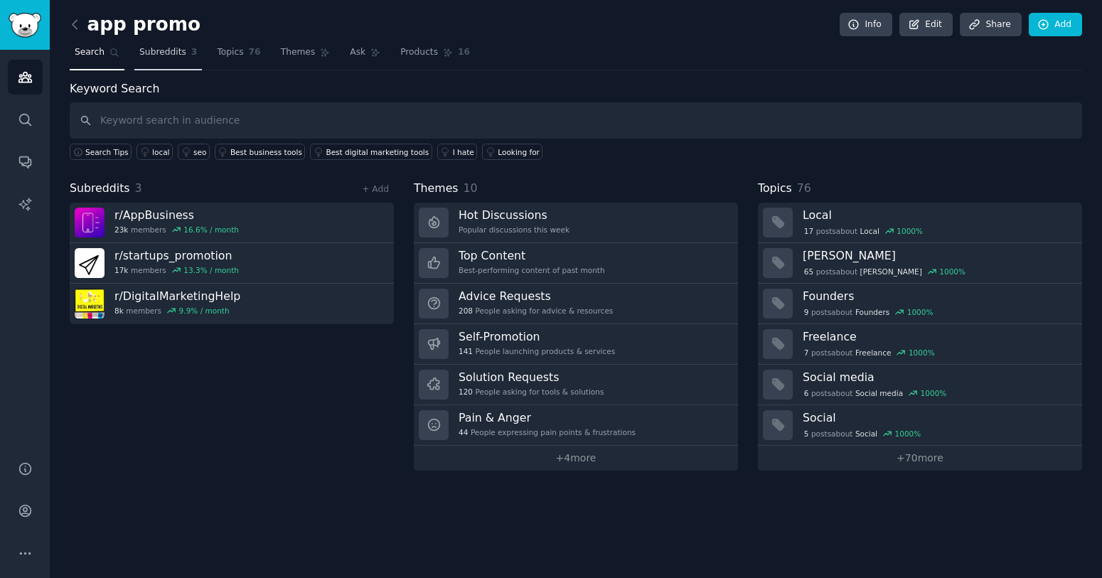
click at [160, 55] on span "Subreddits" at bounding box center [162, 52] width 47 height 13
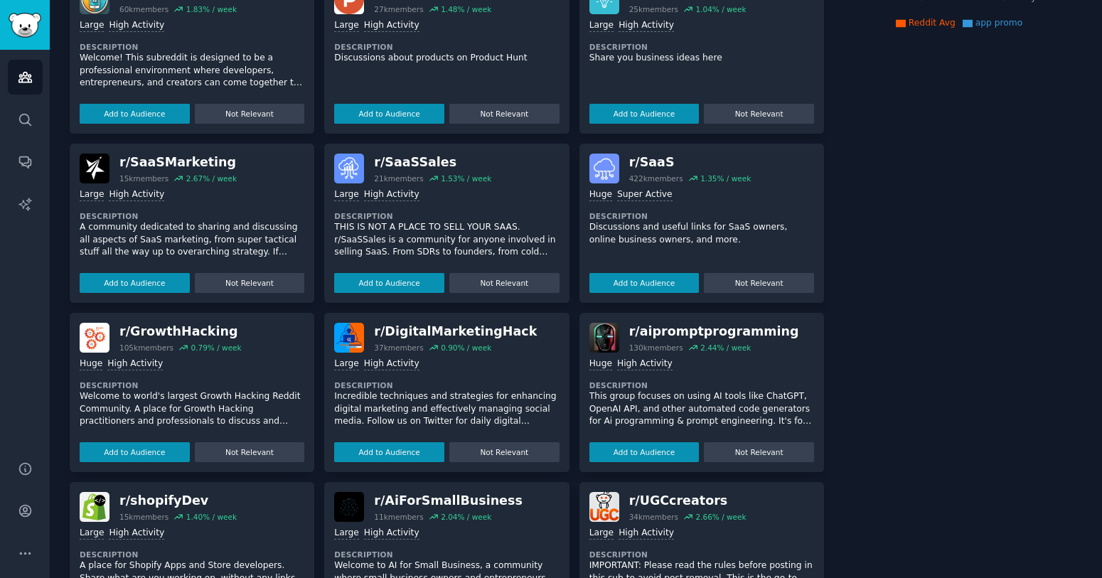
scroll to position [304, 0]
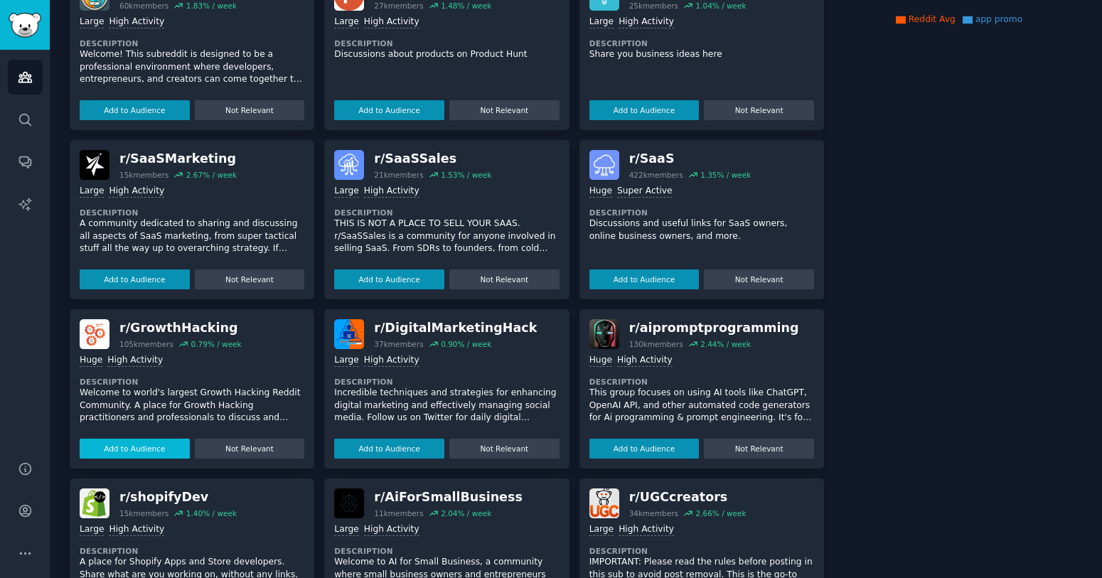
click at [161, 448] on button "Add to Audience" at bounding box center [135, 449] width 110 height 20
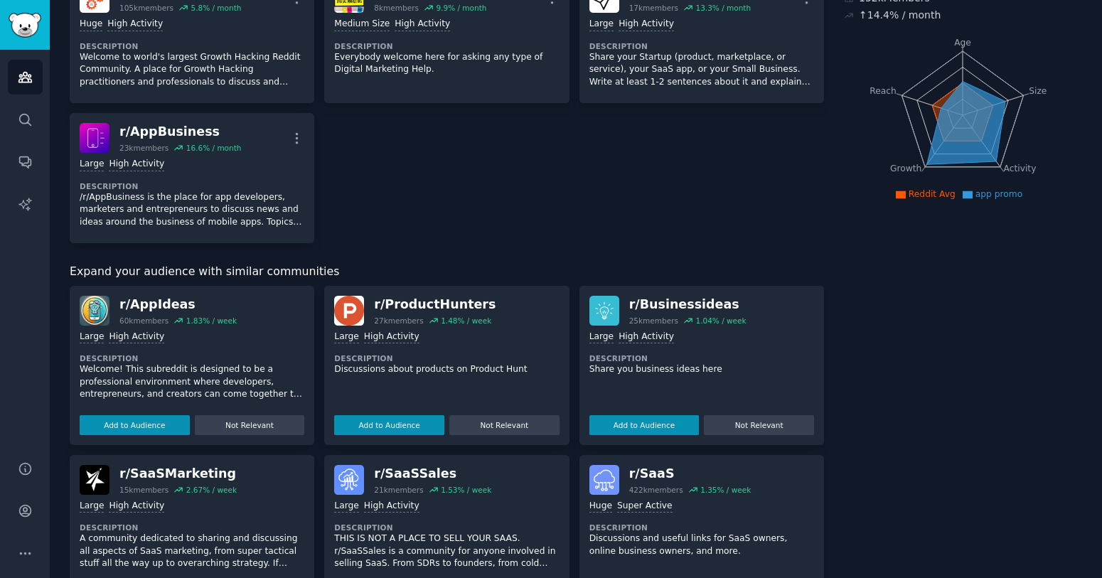
scroll to position [0, 0]
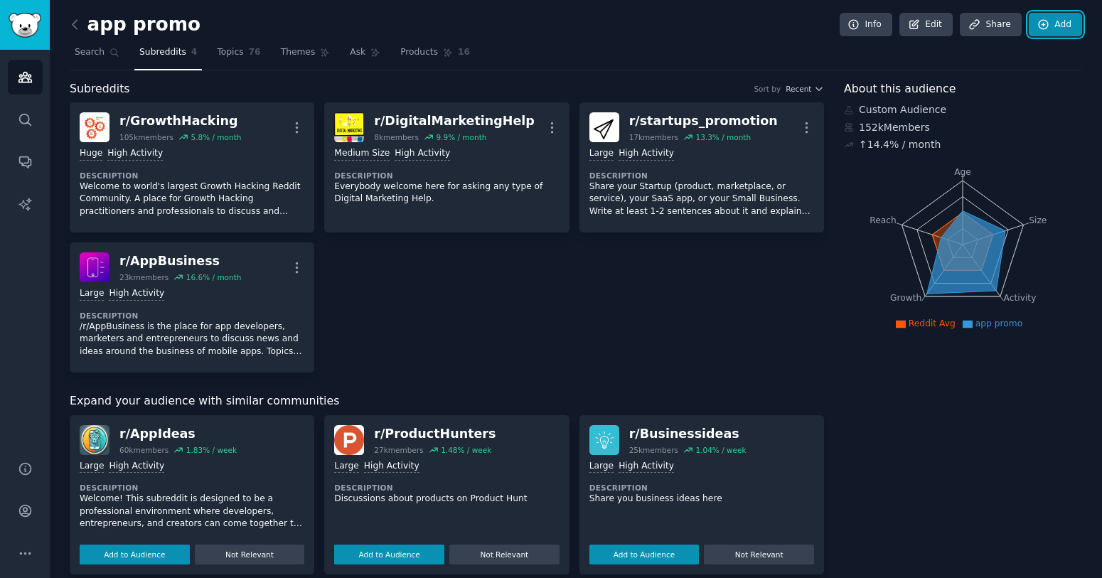
click at [1047, 23] on link "Add" at bounding box center [1055, 25] width 53 height 24
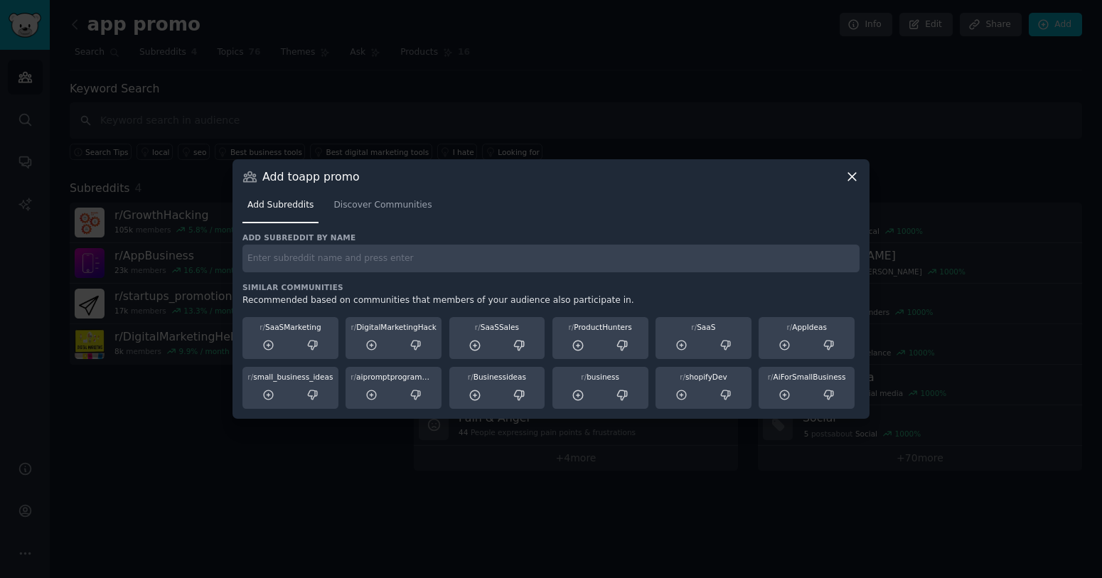
click at [474, 262] on input "text" at bounding box center [550, 259] width 617 height 28
type input "student jobs"
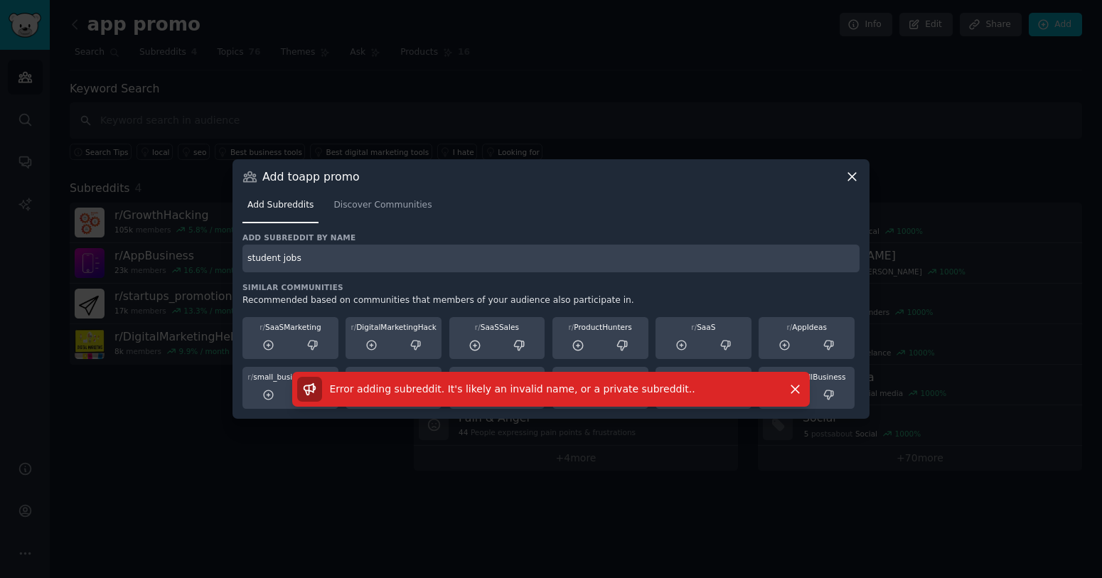
click at [417, 268] on input "student jobs" at bounding box center [550, 259] width 617 height 28
click at [417, 267] on input "student jobs" at bounding box center [550, 259] width 617 height 28
click at [389, 203] on span "Discover Communities" at bounding box center [383, 205] width 98 height 13
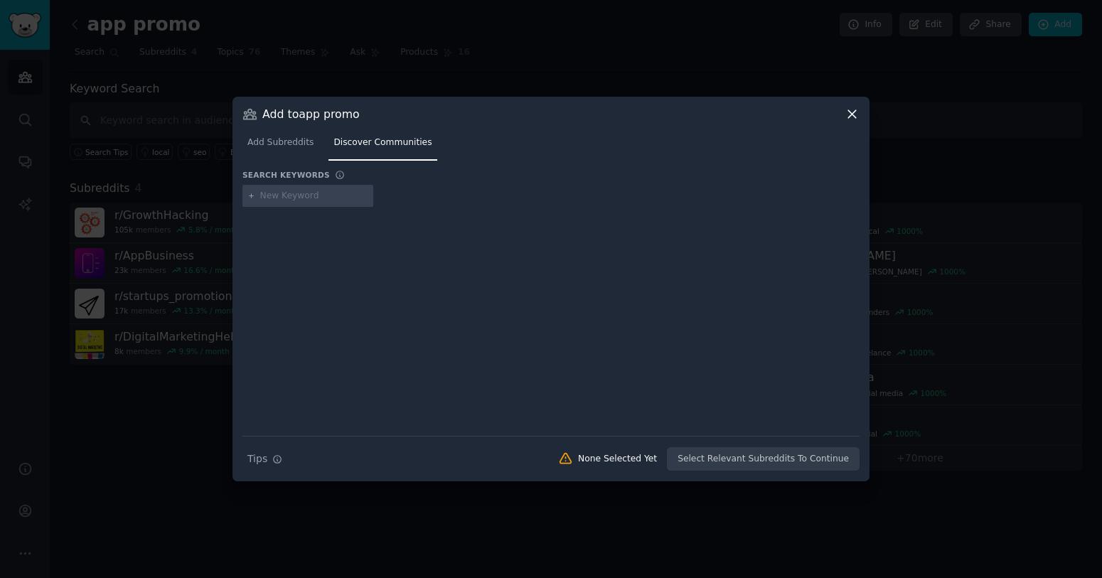
type input "student jobs"
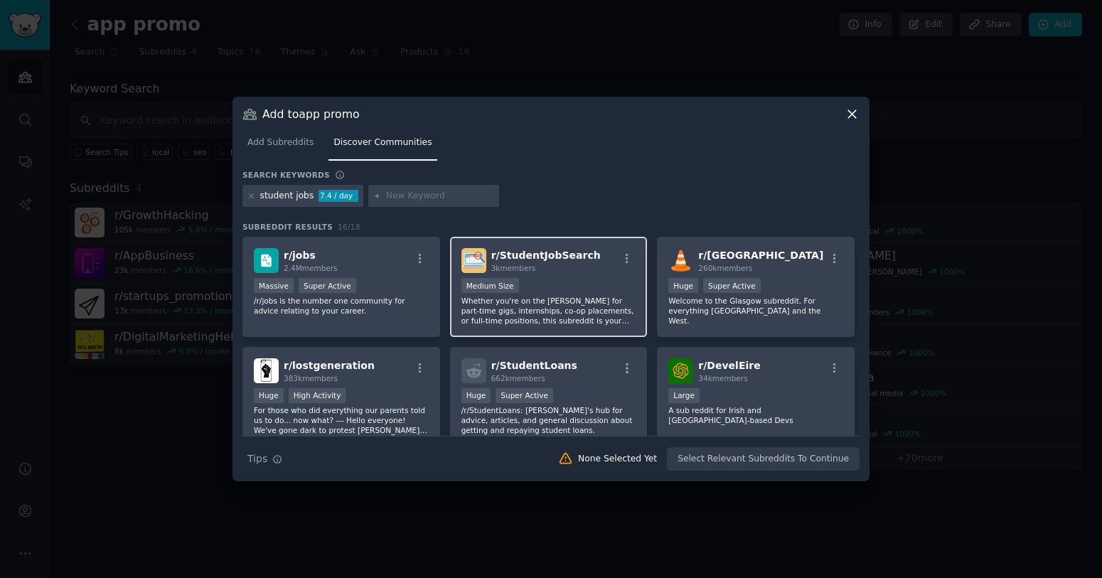
click at [603, 271] on div "r/ StudentJobSearch 3k members" at bounding box center [549, 260] width 175 height 25
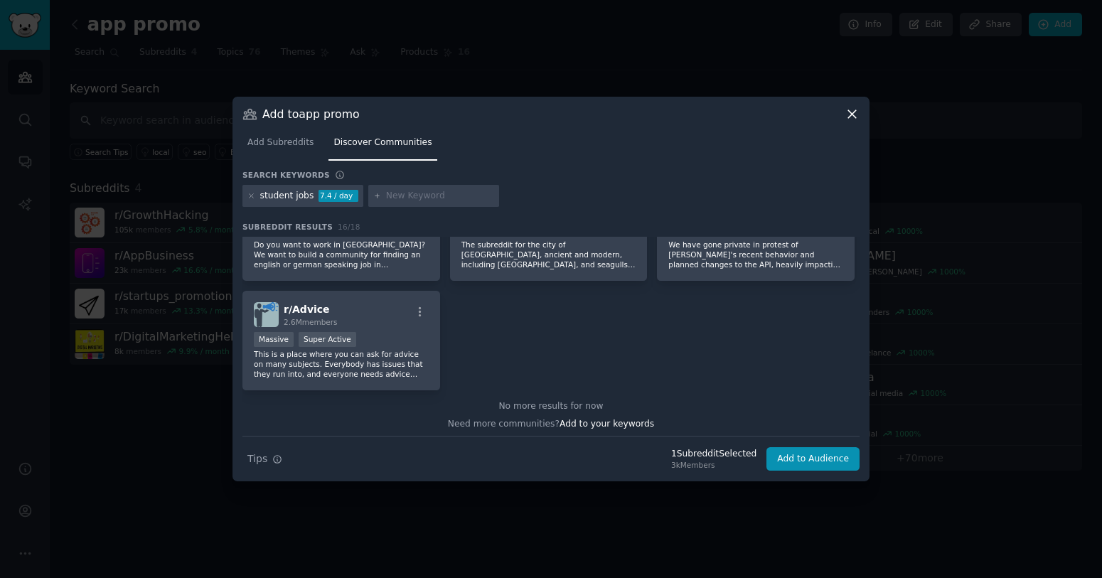
scroll to position [500, 0]
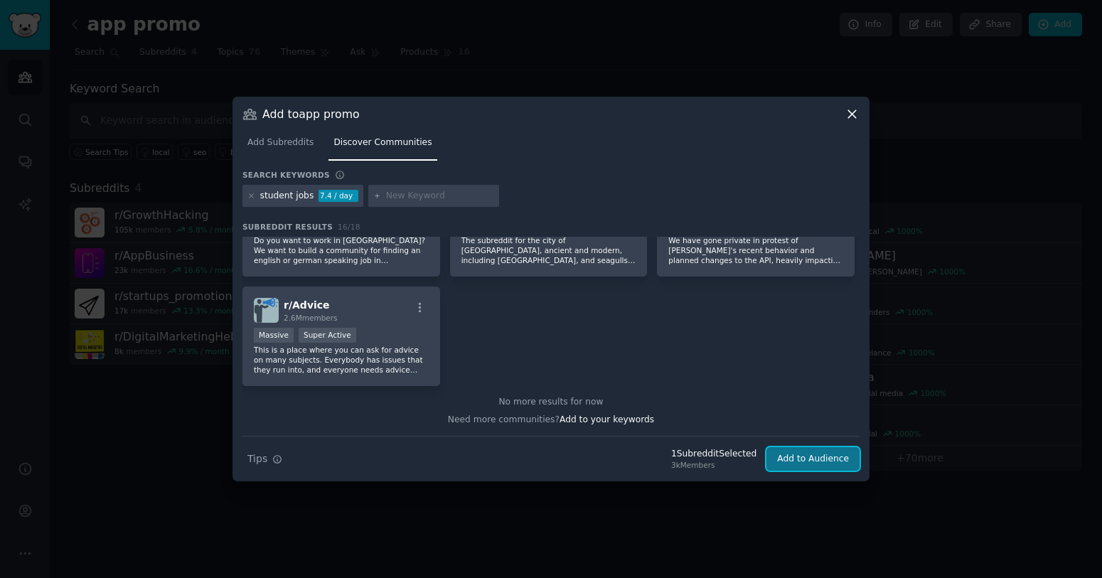
click at [811, 461] on button "Add to Audience" at bounding box center [813, 459] width 93 height 24
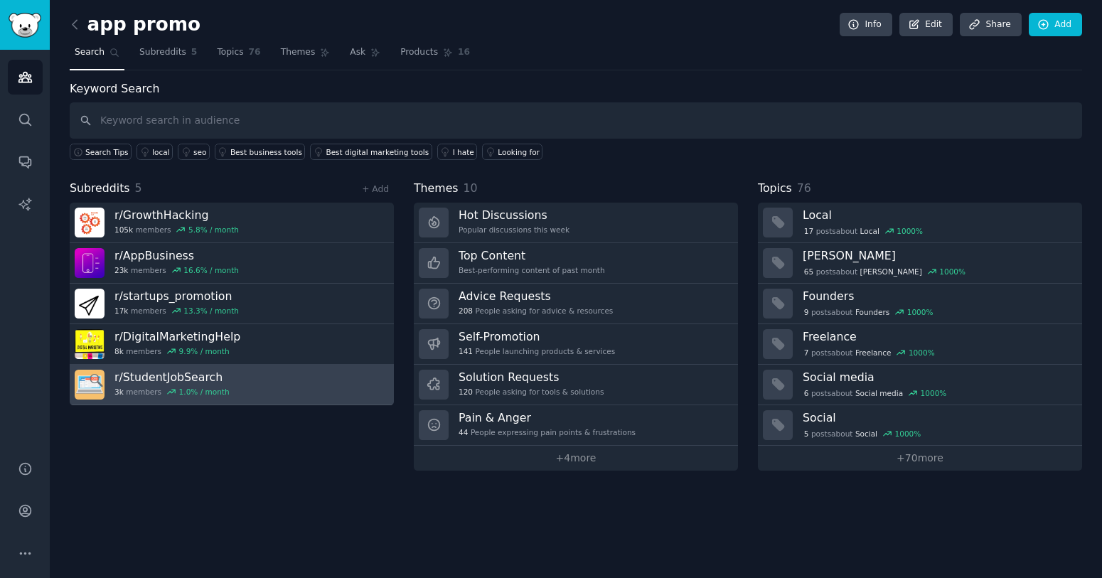
click at [336, 378] on link "r/ StudentJobSearch 3k members 1.0 % / month" at bounding box center [232, 385] width 324 height 41
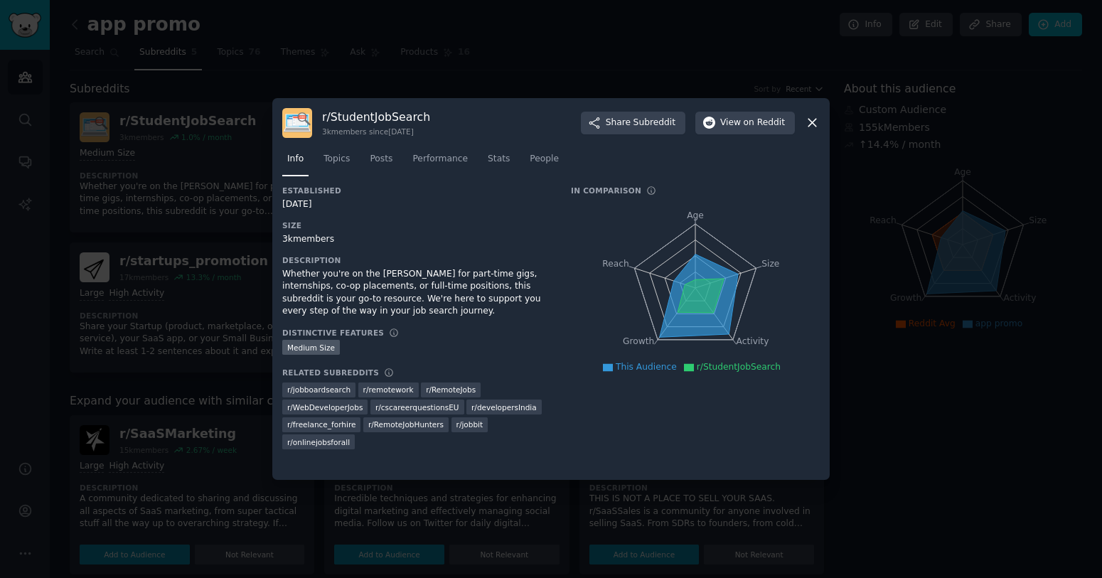
click at [235, 306] on div at bounding box center [551, 289] width 1102 height 578
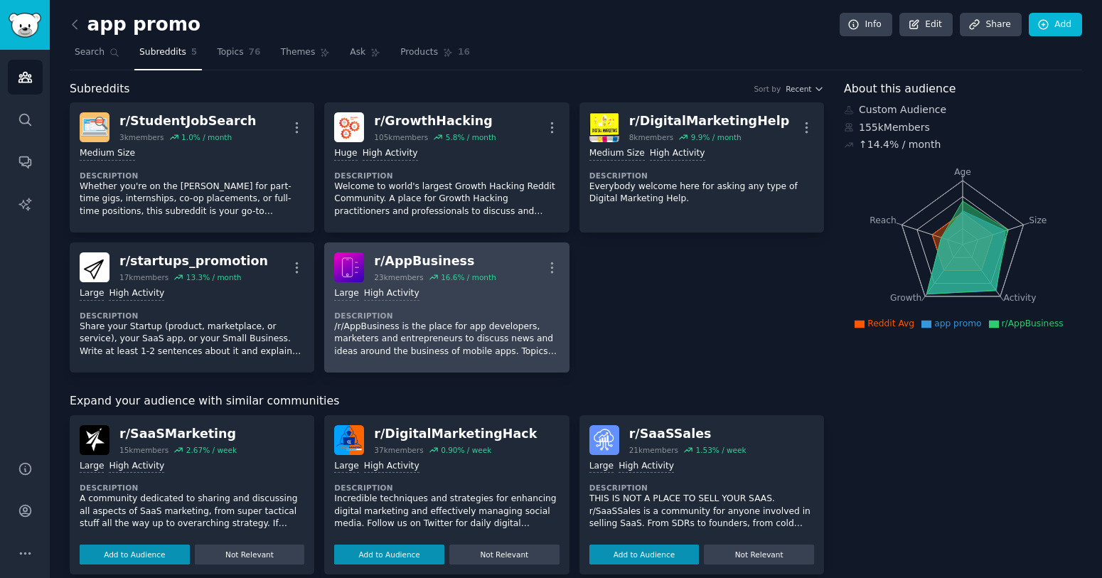
click at [475, 327] on p "/r/AppBusiness is the place for app developers, marketers and entrepreneurs to …" at bounding box center [446, 340] width 225 height 38
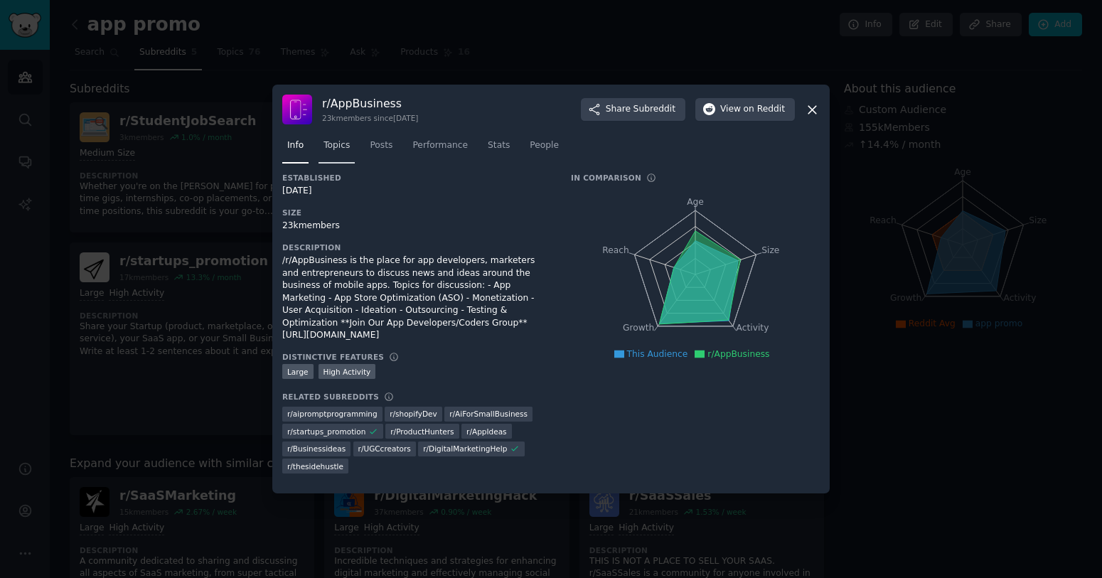
click at [335, 152] on span "Topics" at bounding box center [337, 145] width 26 height 13
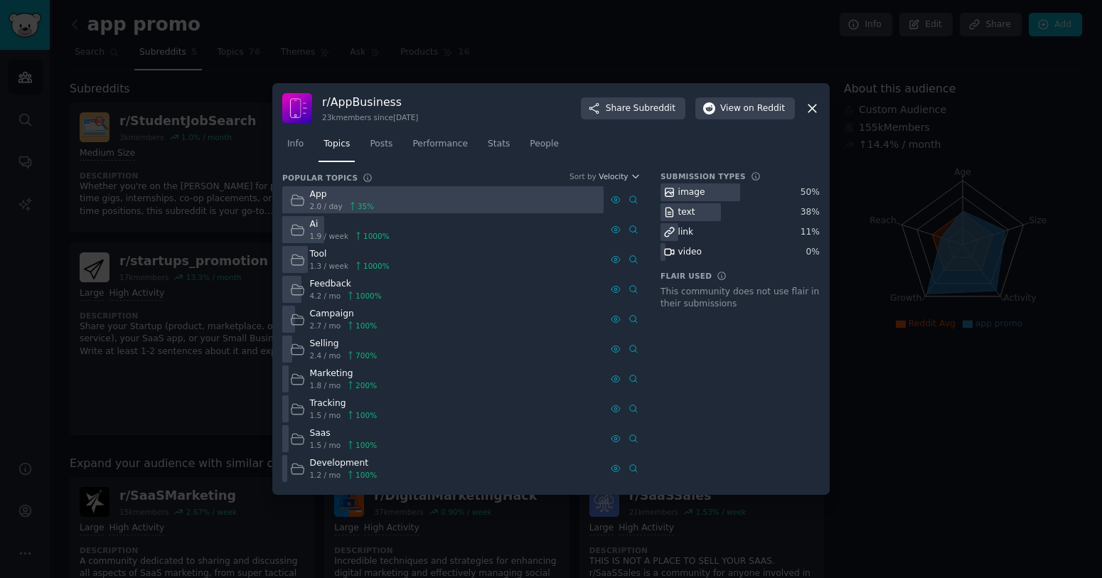
click at [202, 360] on div at bounding box center [551, 289] width 1102 height 578
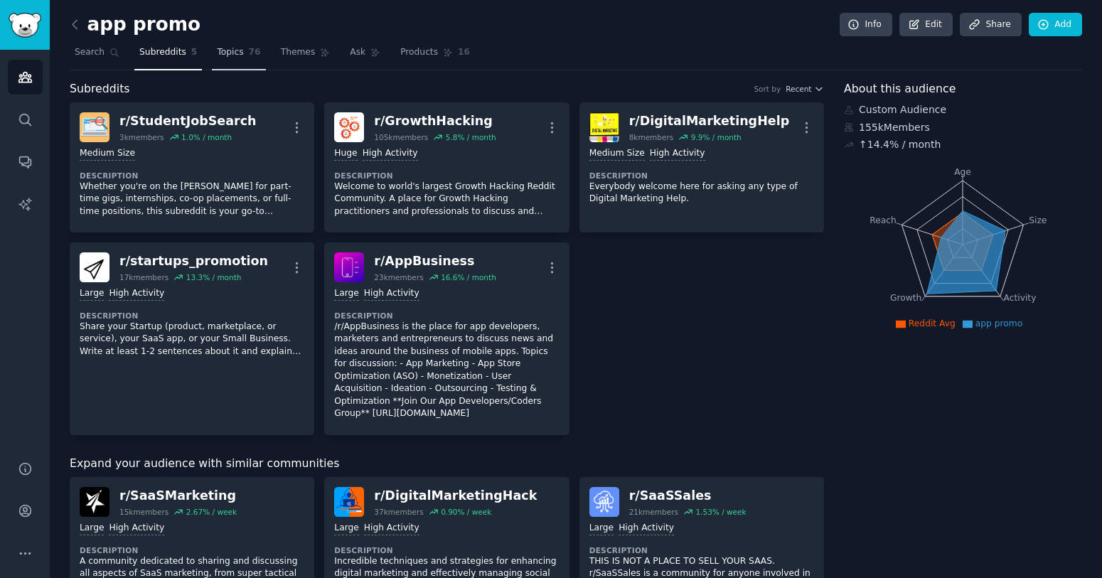
click at [238, 53] on span "Topics" at bounding box center [230, 52] width 26 height 13
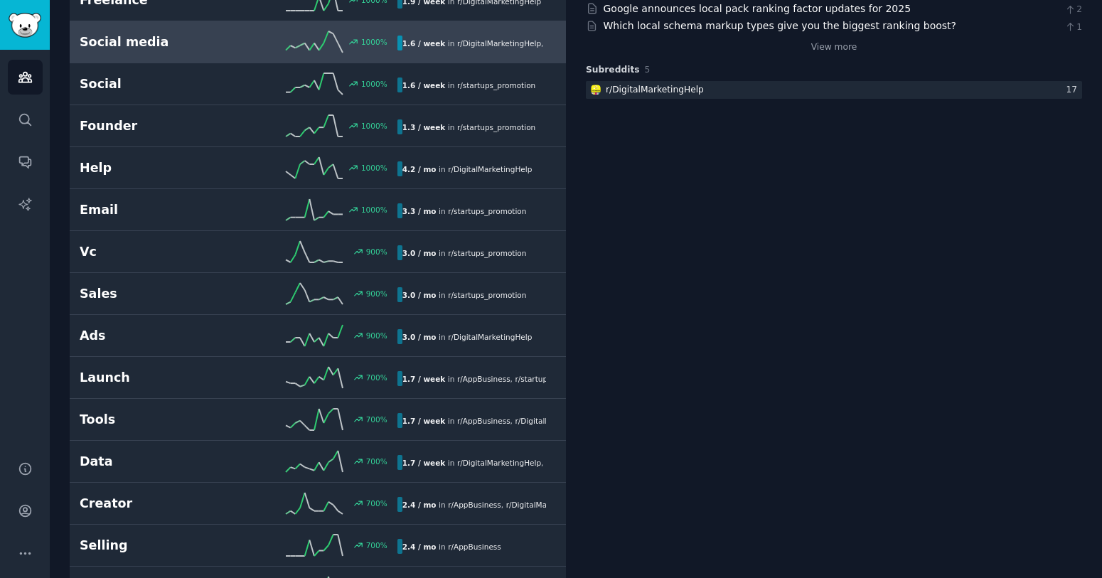
scroll to position [339, 0]
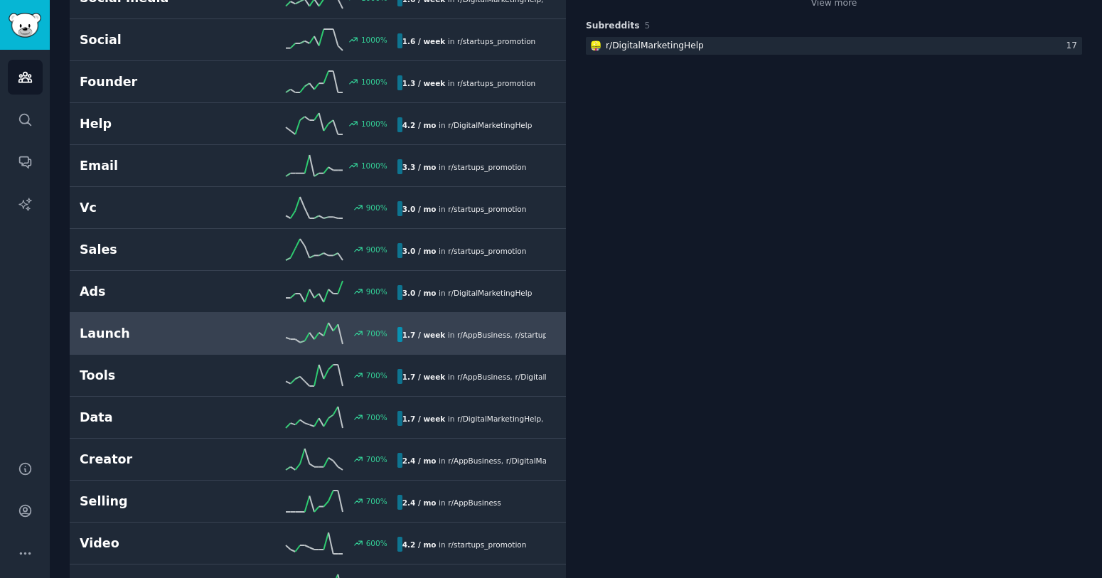
click at [197, 314] on link "Launch 700 % 1.7 / week in r/ AppBusiness , r/ startups_promotion" at bounding box center [318, 334] width 496 height 42
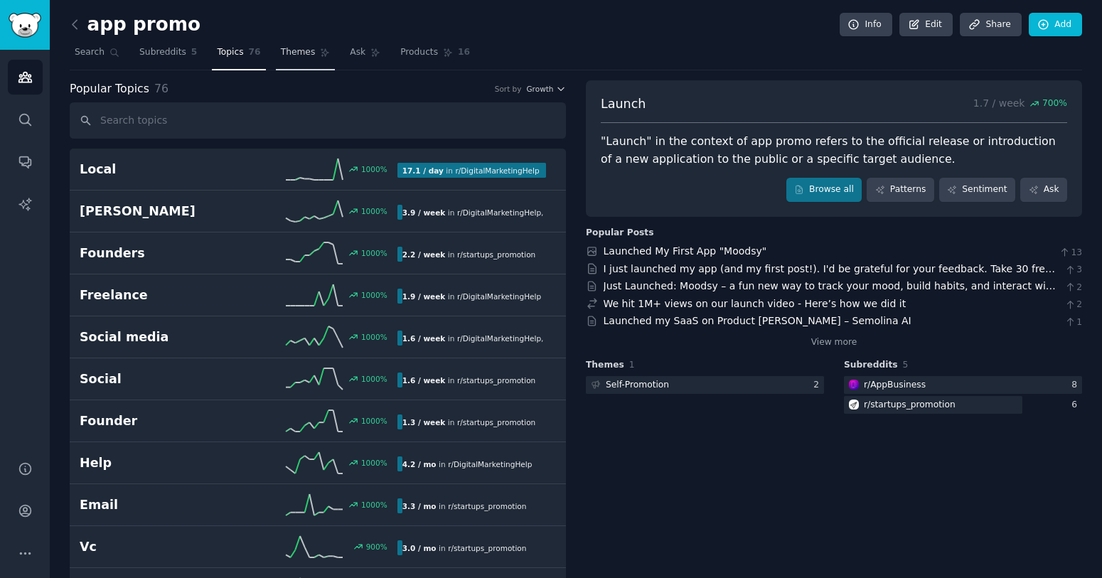
click at [304, 54] on span "Themes" at bounding box center [298, 52] width 35 height 13
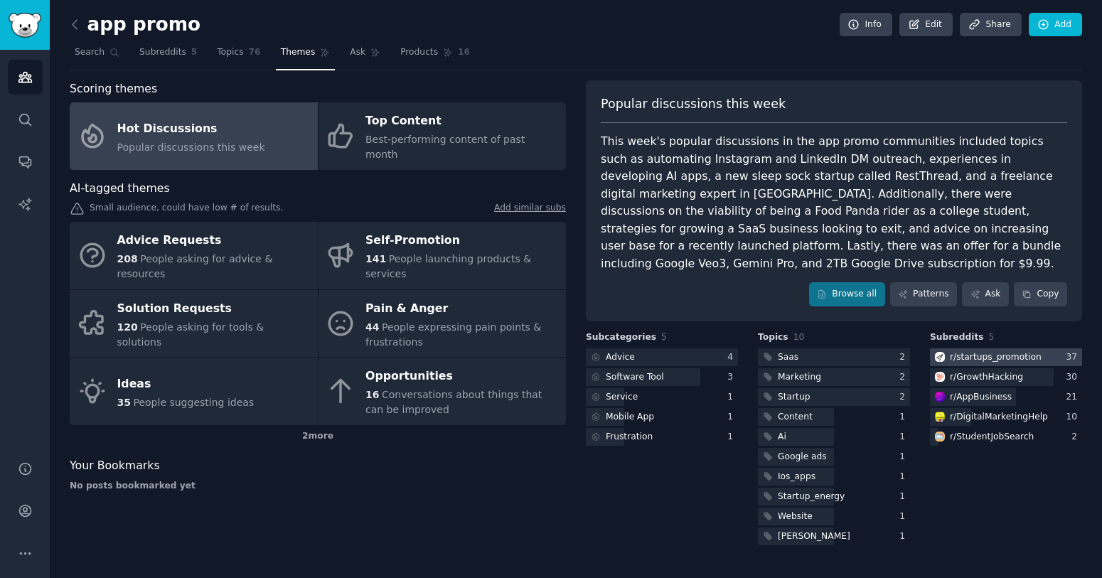
click at [969, 351] on div "r/ startups_promotion" at bounding box center [996, 357] width 92 height 13
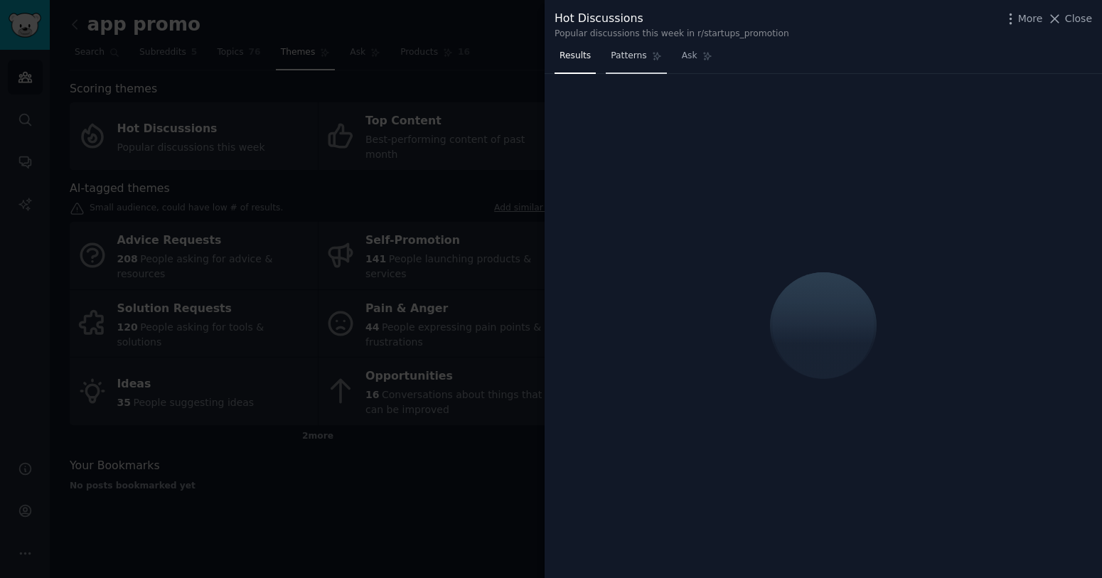
click at [641, 57] on span "Patterns" at bounding box center [629, 56] width 36 height 13
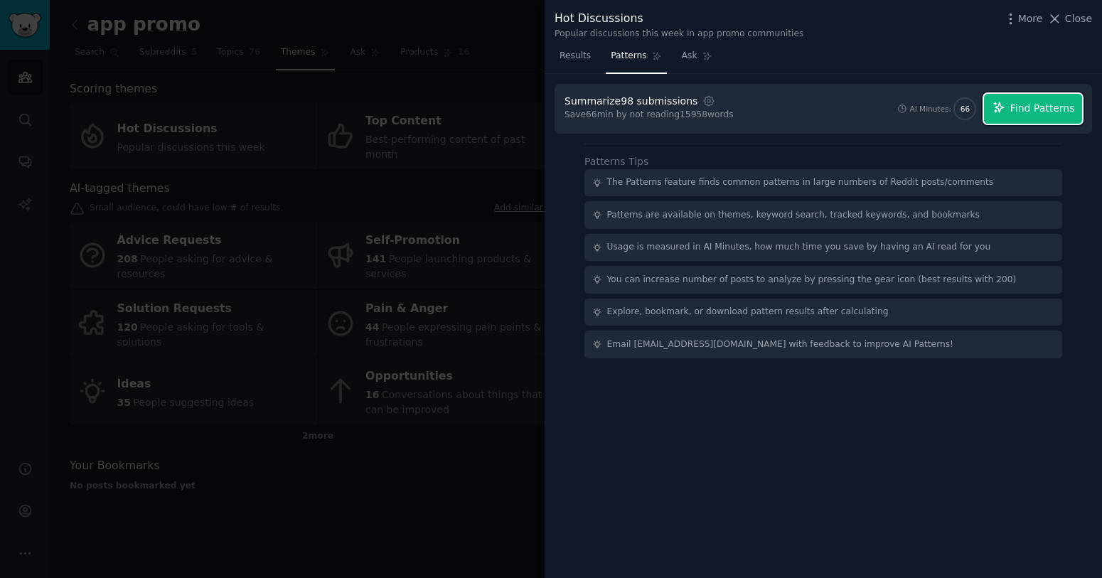
click at [1013, 121] on button "Find Patterns" at bounding box center [1033, 109] width 98 height 30
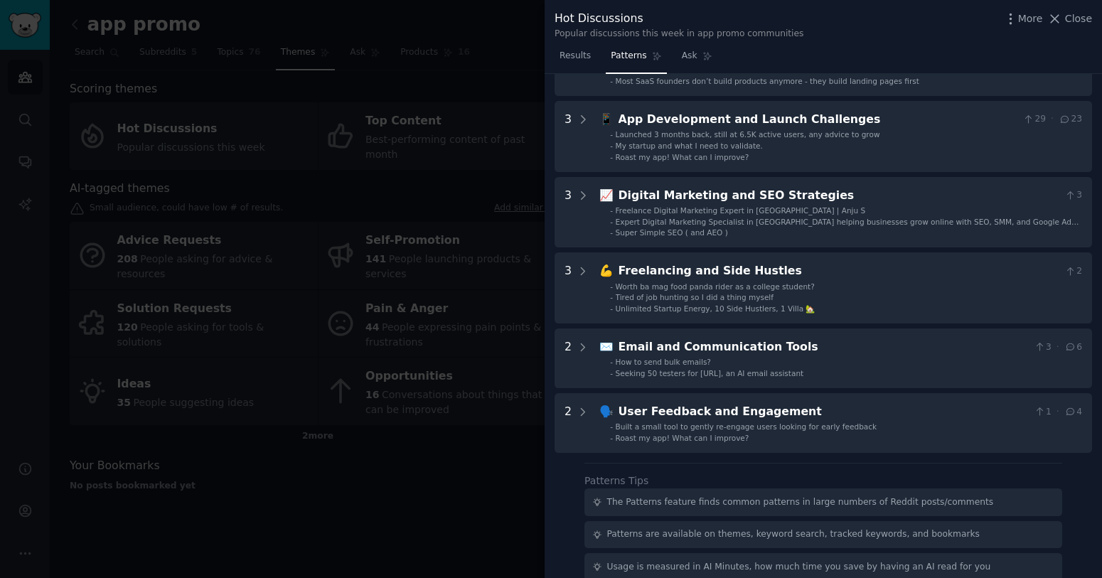
scroll to position [277, 0]
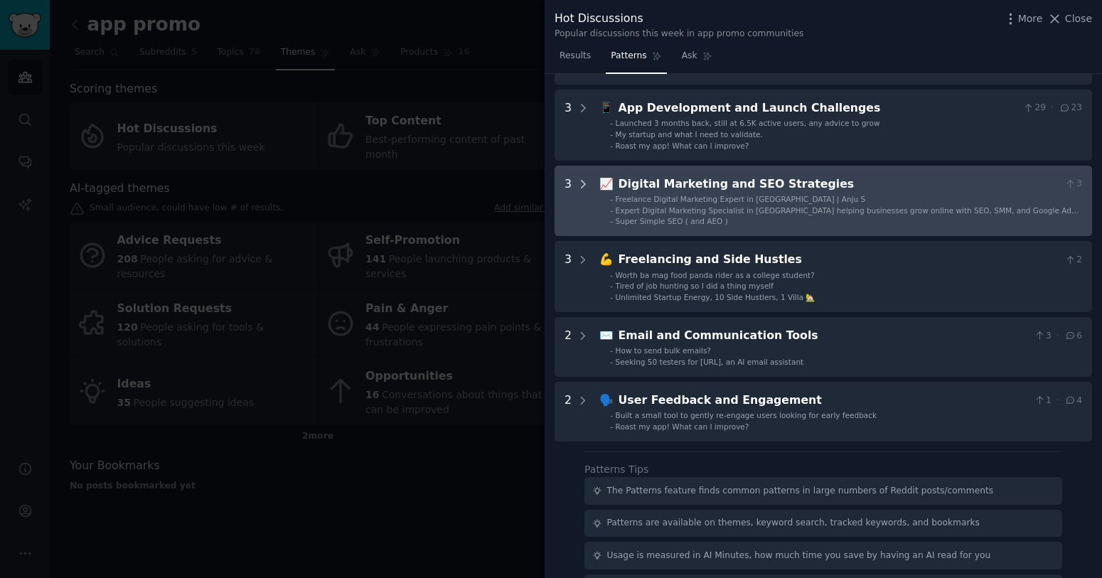
click at [588, 213] on div at bounding box center [583, 201] width 13 height 51
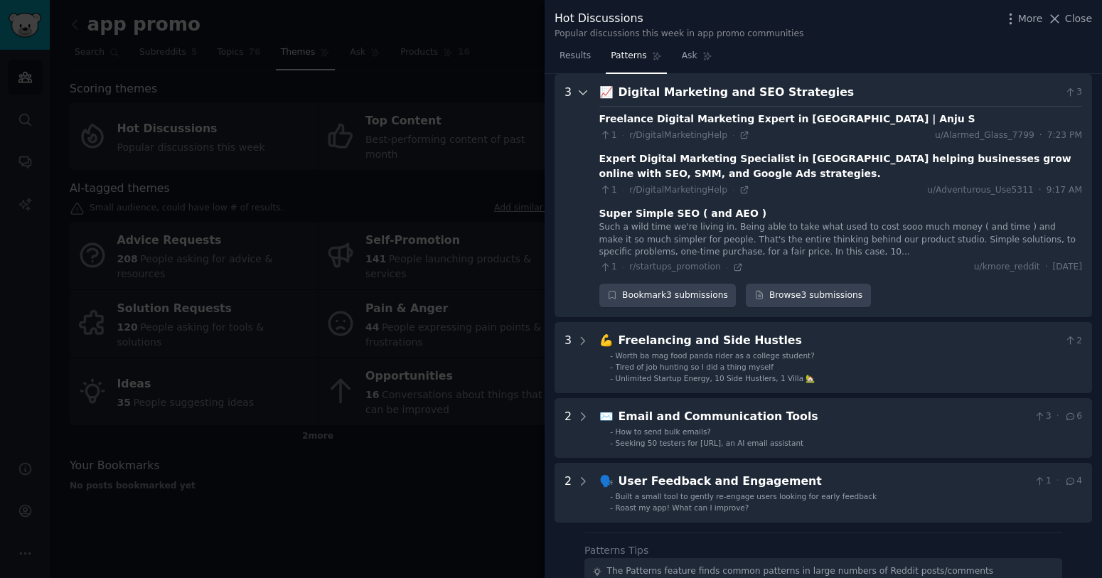
scroll to position [553, 0]
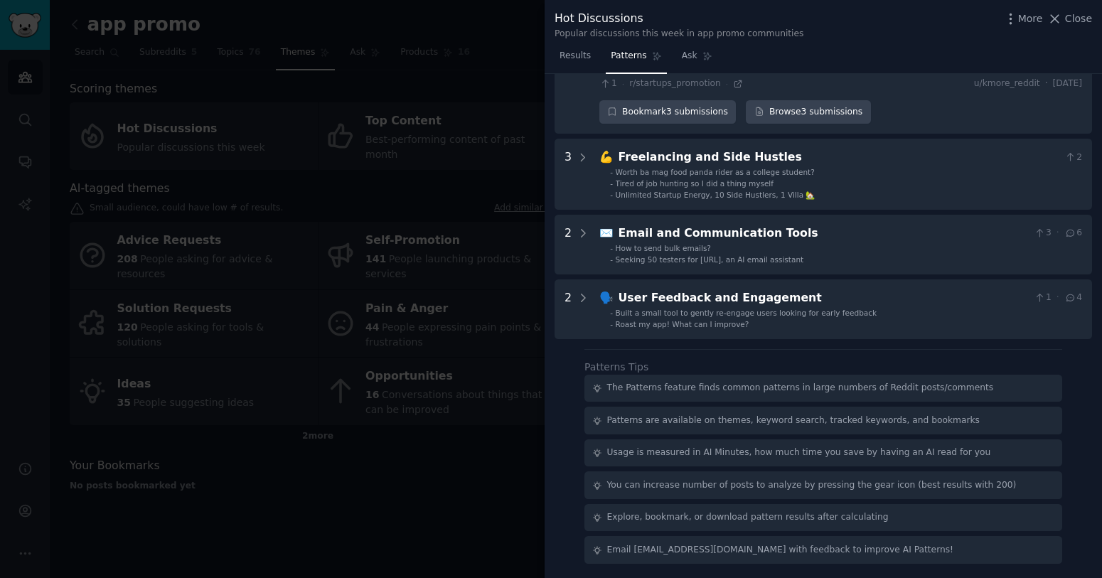
click at [490, 421] on div at bounding box center [551, 289] width 1102 height 578
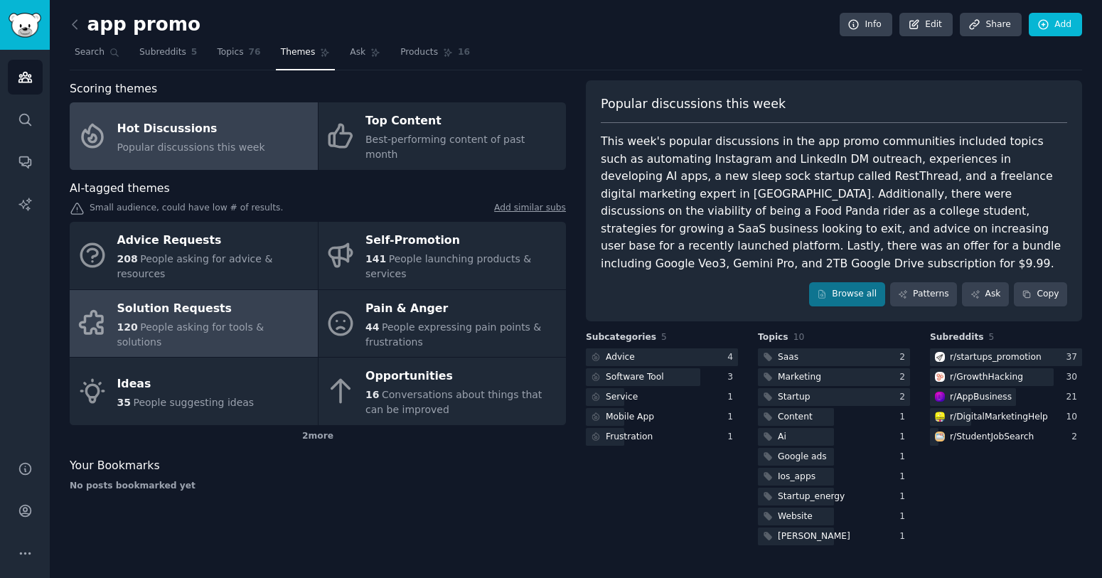
click at [227, 297] on div "Solution Requests" at bounding box center [213, 308] width 193 height 23
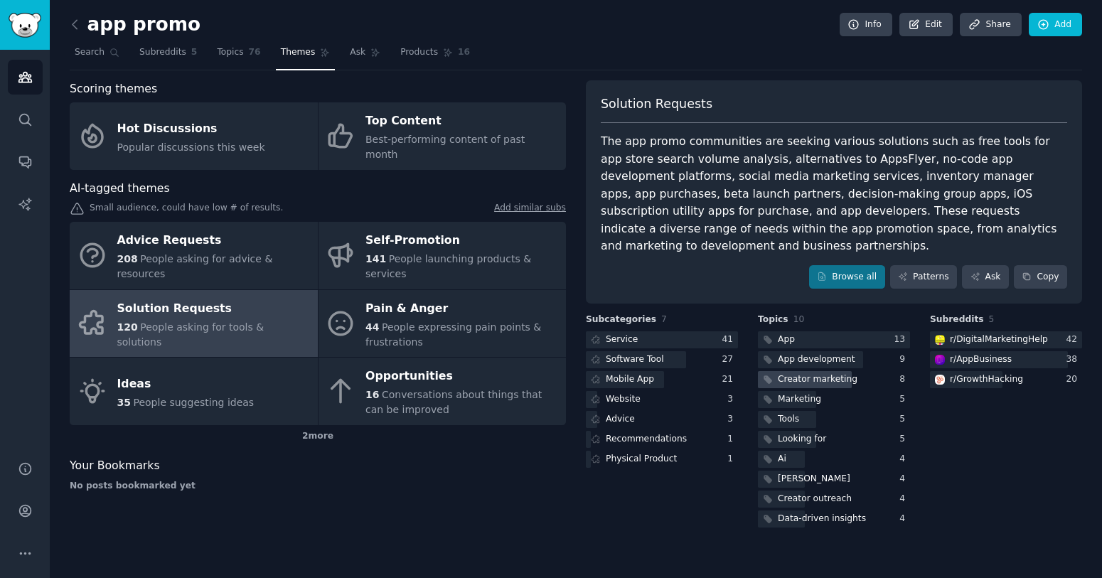
click at [833, 373] on div "Creator marketing" at bounding box center [818, 379] width 80 height 13
